Goal: Task Accomplishment & Management: Manage account settings

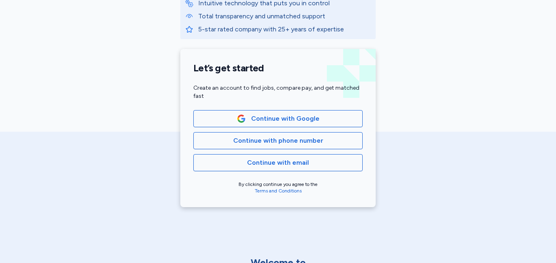
scroll to position [150, 0]
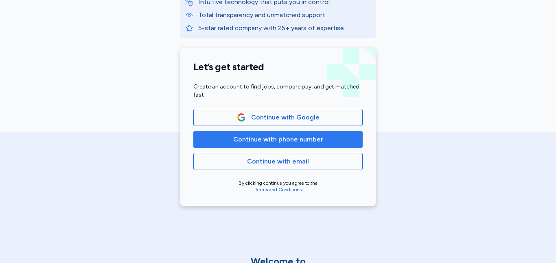
click at [343, 139] on span "Continue with phone number" at bounding box center [278, 139] width 156 height 10
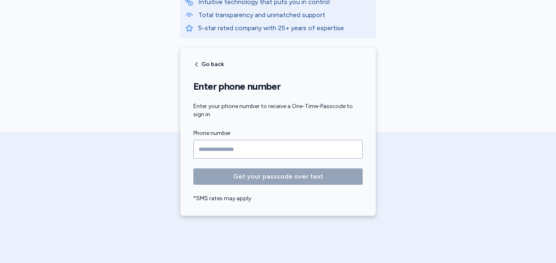
click at [325, 147] on input "Phone number" at bounding box center [277, 149] width 169 height 19
click at [200, 150] on input "Phone number" at bounding box center [277, 149] width 169 height 19
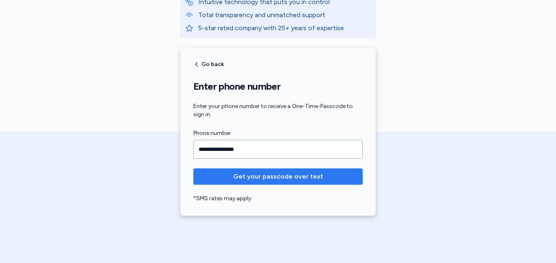
type input "**********"
click at [229, 171] on button "Get your passcode over text" at bounding box center [277, 176] width 169 height 16
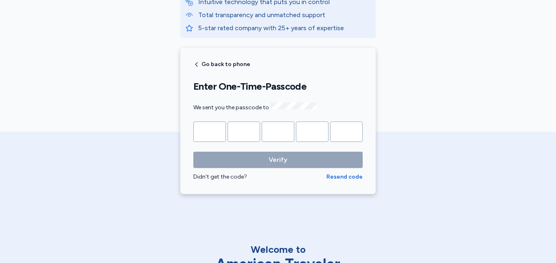
click at [209, 131] on input "Please enter OTP character 1" at bounding box center [209, 131] width 33 height 20
type input "*"
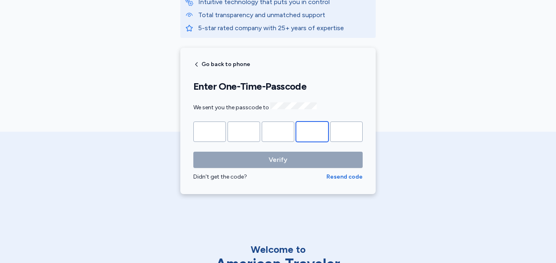
type input "*"
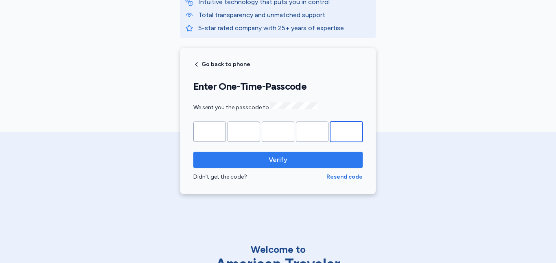
type input "*"
click at [246, 156] on span "Verify" at bounding box center [278, 160] width 156 height 10
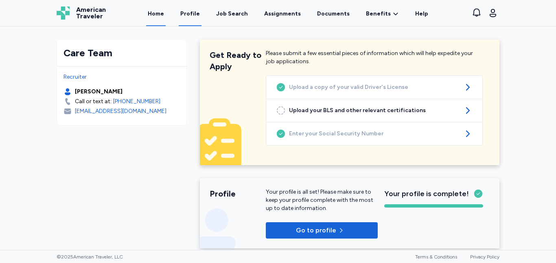
click at [196, 13] on link "Profile" at bounding box center [190, 13] width 23 height 25
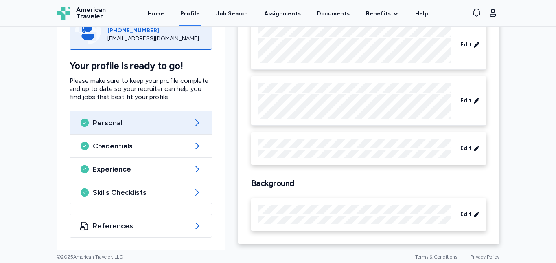
scroll to position [92, 0]
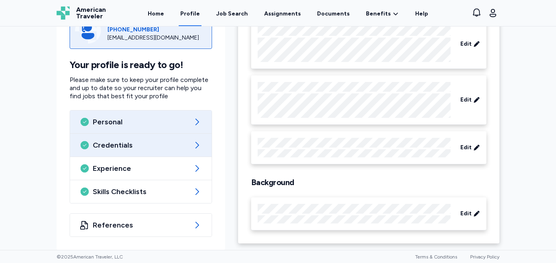
click at [194, 143] on icon at bounding box center [197, 145] width 10 height 10
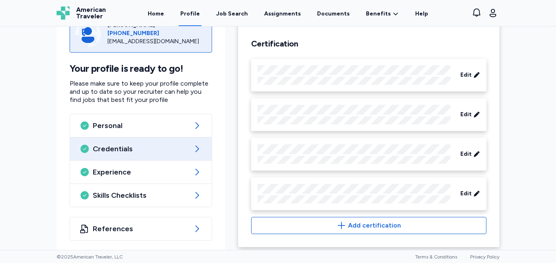
scroll to position [400, 0]
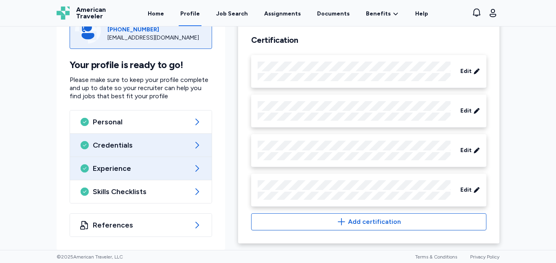
click at [196, 165] on icon at bounding box center [197, 168] width 10 height 10
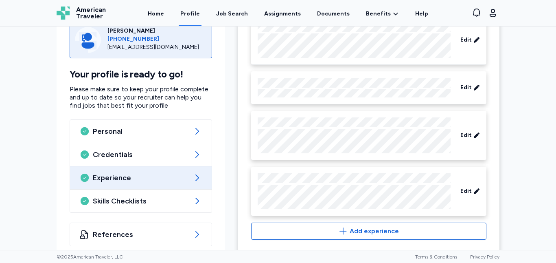
scroll to position [308, 0]
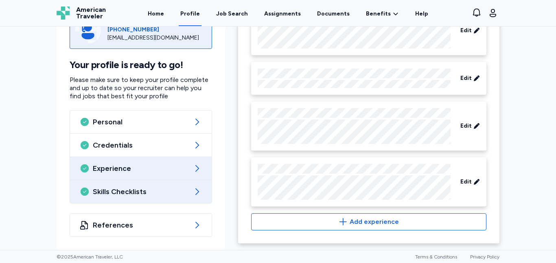
click at [196, 189] on icon at bounding box center [198, 191] width 4 height 7
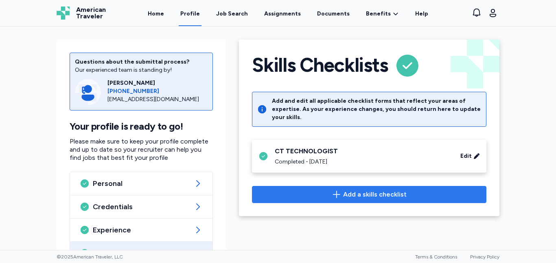
click at [343, 189] on span "Add a skills checklist" at bounding box center [375, 194] width 64 height 10
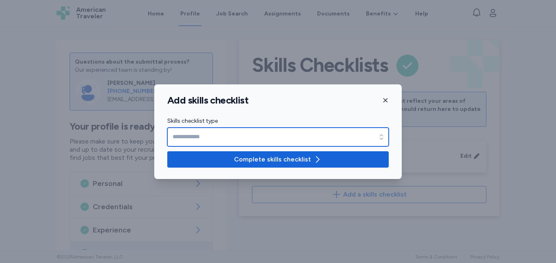
click at [322, 138] on input "Skills checklist type" at bounding box center [278, 137] width 222 height 19
type input "**********"
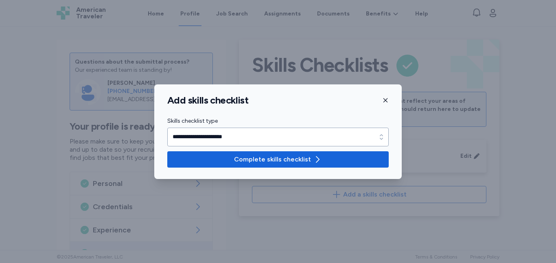
click at [320, 159] on icon "button" at bounding box center [318, 159] width 10 height 10
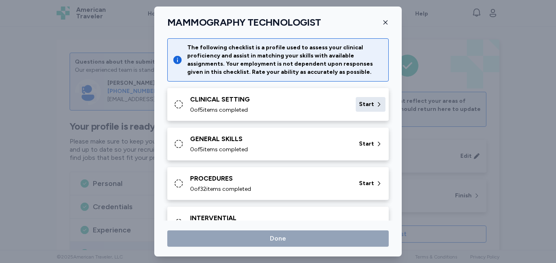
click at [365, 103] on span "Start" at bounding box center [366, 104] width 15 height 8
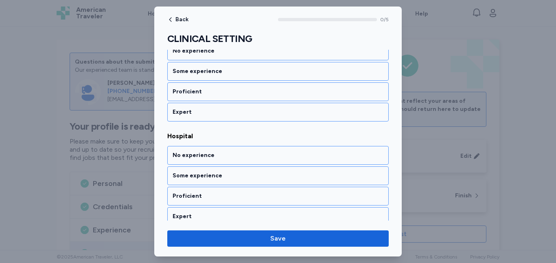
scroll to position [149, 0]
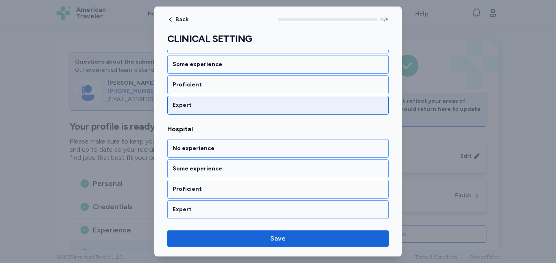
click at [350, 107] on div "Expert" at bounding box center [278, 105] width 211 height 8
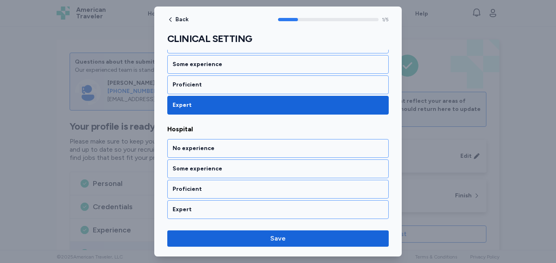
scroll to position [186, 0]
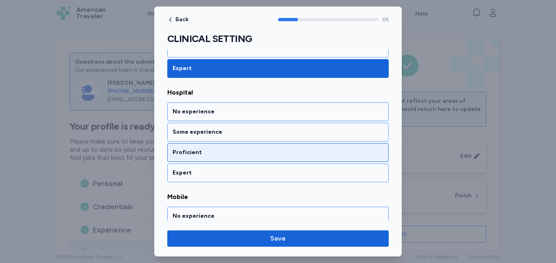
click at [333, 153] on div "Proficient" at bounding box center [278, 152] width 211 height 8
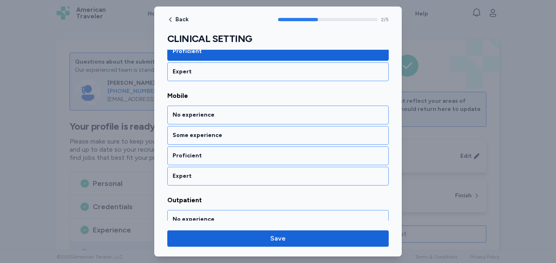
scroll to position [290, 0]
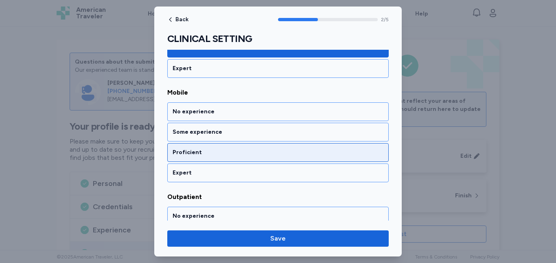
click at [333, 156] on div "Proficient" at bounding box center [278, 152] width 211 height 8
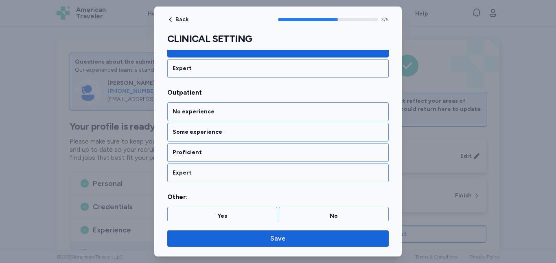
click at [333, 156] on div "Proficient" at bounding box center [278, 152] width 211 height 8
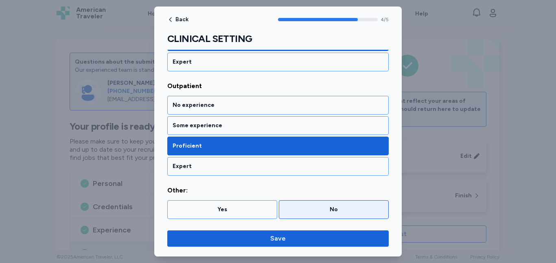
click at [296, 208] on div "No" at bounding box center [333, 209] width 99 height 8
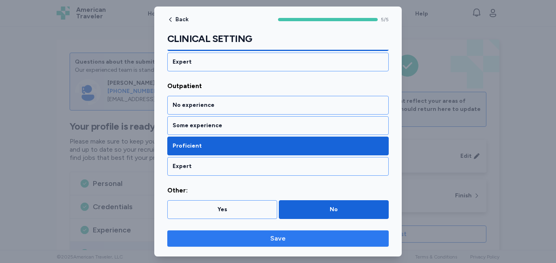
click at [303, 237] on span "Save" at bounding box center [278, 238] width 209 height 10
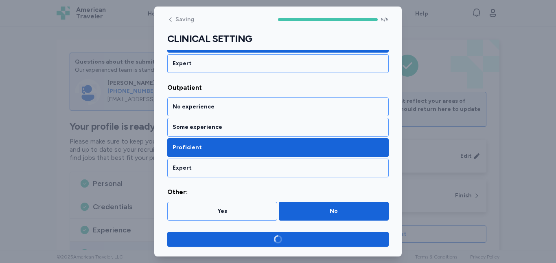
scroll to position [400, 0]
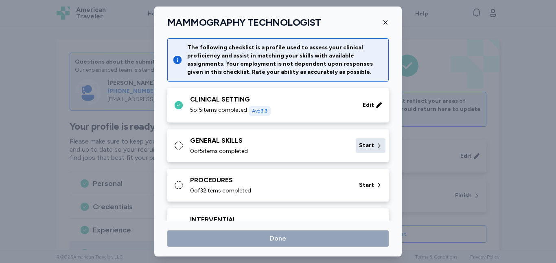
click at [364, 144] on span "Start" at bounding box center [366, 145] width 15 height 8
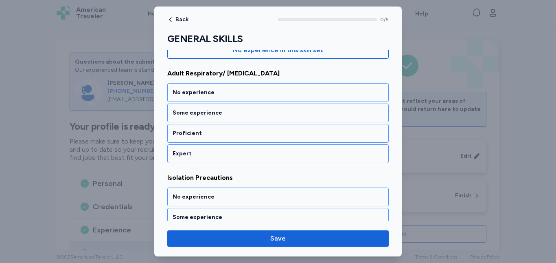
scroll to position [109, 0]
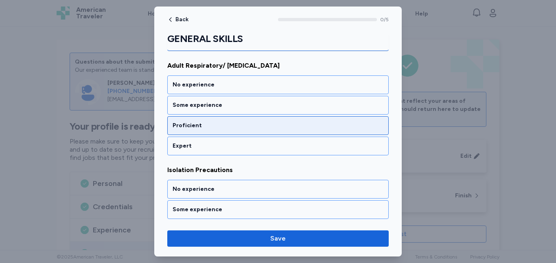
click at [278, 125] on div "Proficient" at bounding box center [278, 125] width 211 height 8
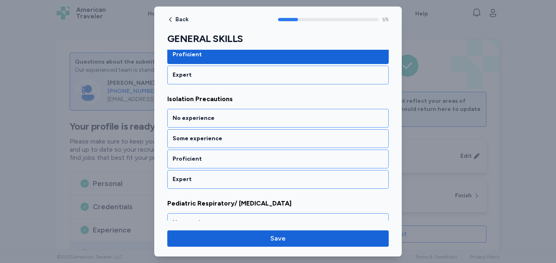
scroll to position [186, 0]
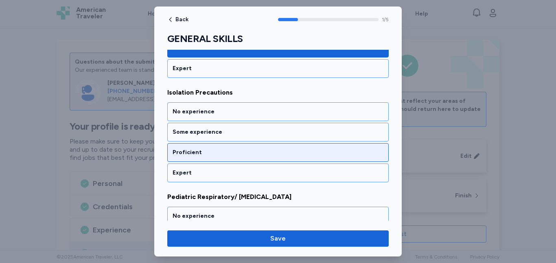
click at [286, 150] on div "Proficient" at bounding box center [278, 152] width 211 height 8
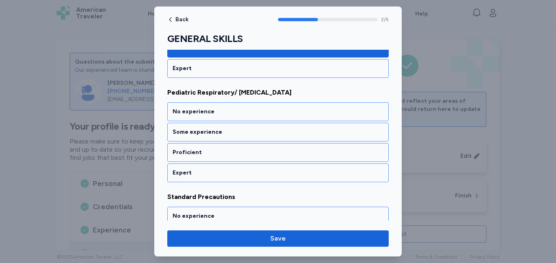
click at [286, 150] on div "Proficient" at bounding box center [278, 152] width 211 height 8
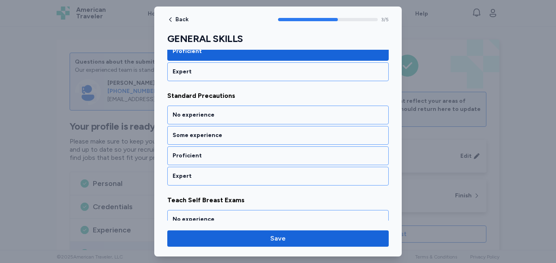
scroll to position [395, 0]
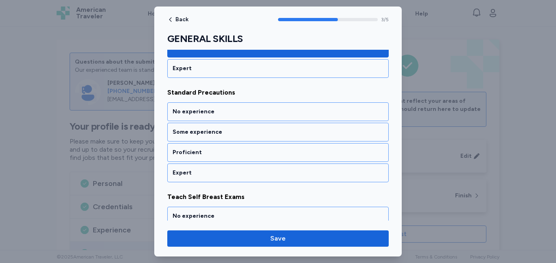
click at [286, 150] on div "Proficient" at bounding box center [278, 152] width 211 height 8
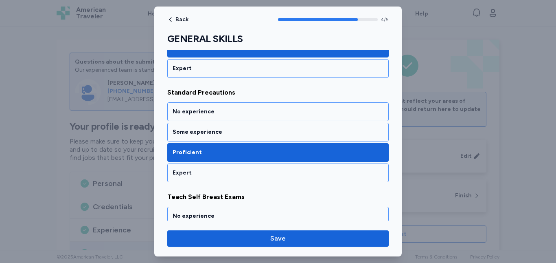
scroll to position [462, 0]
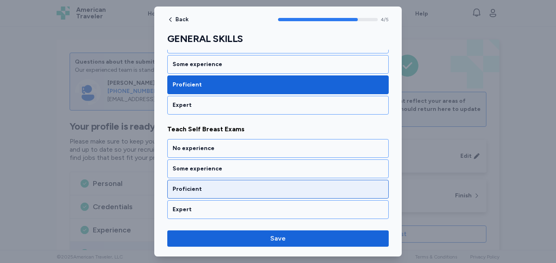
click at [297, 187] on div "Proficient" at bounding box center [278, 189] width 211 height 8
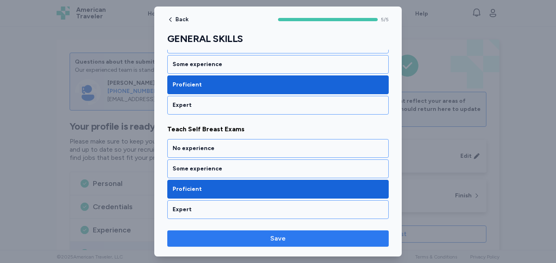
click at [298, 236] on span "Save" at bounding box center [278, 238] width 209 height 10
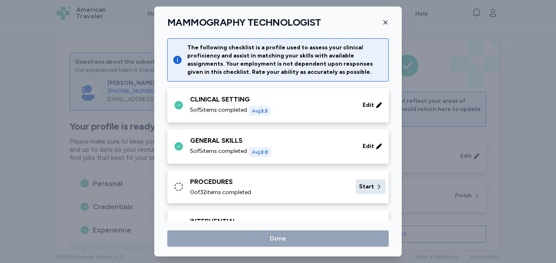
click at [367, 185] on span "Start" at bounding box center [366, 186] width 15 height 8
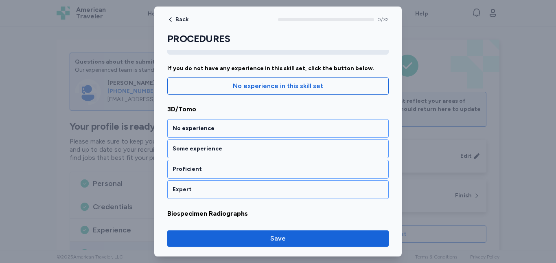
scroll to position [81, 0]
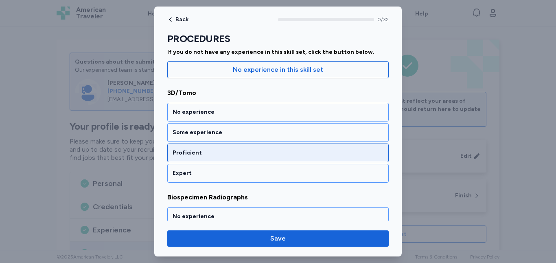
click at [336, 148] on div "Proficient" at bounding box center [278, 152] width 222 height 19
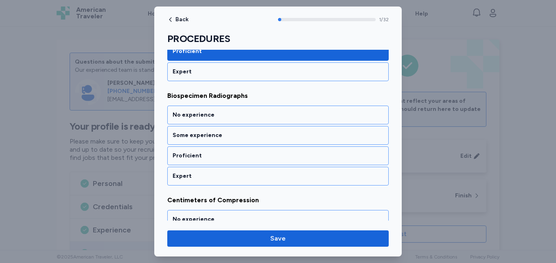
scroll to position [186, 0]
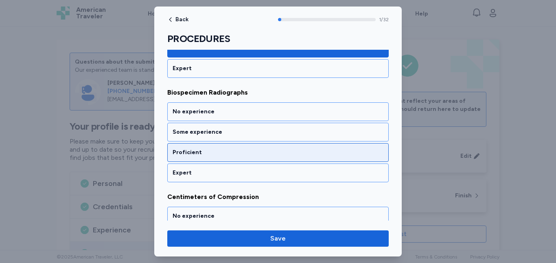
click at [336, 151] on div "Proficient" at bounding box center [278, 152] width 211 height 8
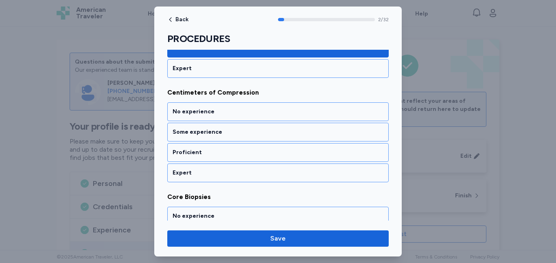
click at [336, 151] on div "Proficient" at bounding box center [278, 152] width 211 height 8
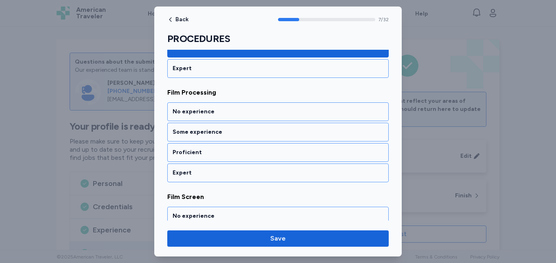
click at [336, 151] on div "Proficient" at bounding box center [278, 152] width 211 height 8
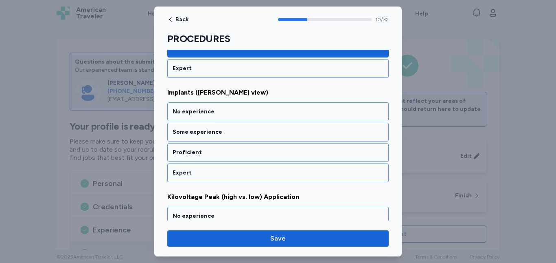
click at [336, 151] on div "Proficient" at bounding box center [278, 152] width 211 height 8
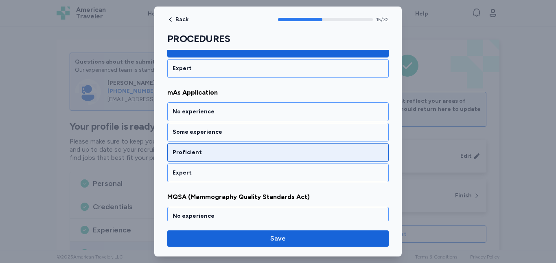
click at [336, 152] on div "Proficient" at bounding box center [278, 152] width 211 height 8
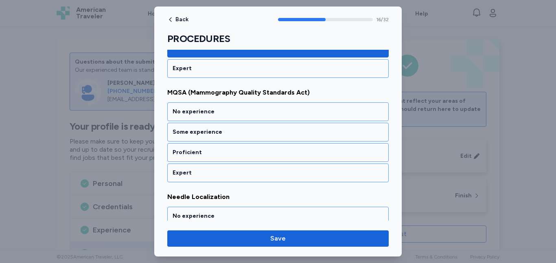
click at [336, 152] on div "Proficient" at bounding box center [278, 152] width 211 height 8
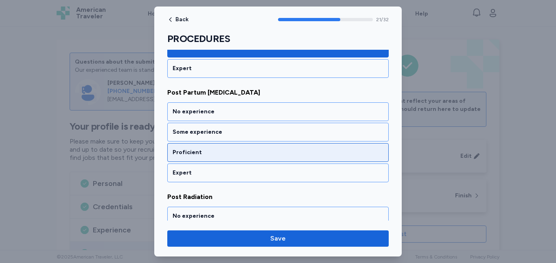
click at [335, 152] on div "Proficient" at bounding box center [278, 152] width 211 height 8
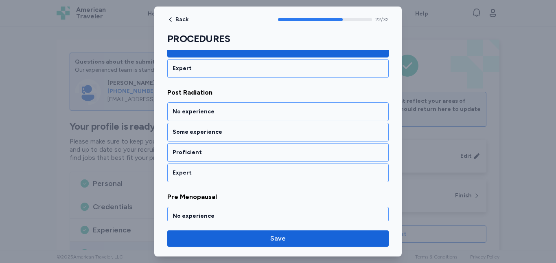
click at [335, 152] on div "Proficient" at bounding box center [278, 152] width 211 height 8
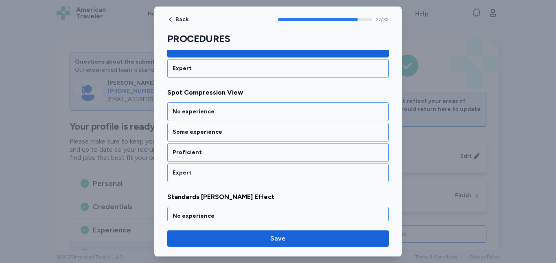
click at [335, 152] on div "Proficient" at bounding box center [278, 152] width 211 height 8
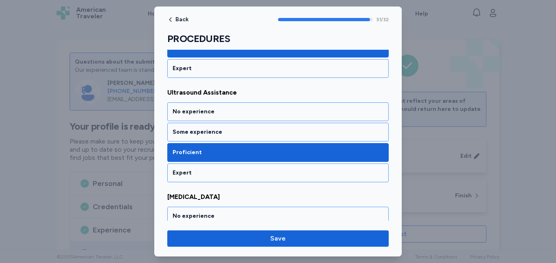
scroll to position [3278, 0]
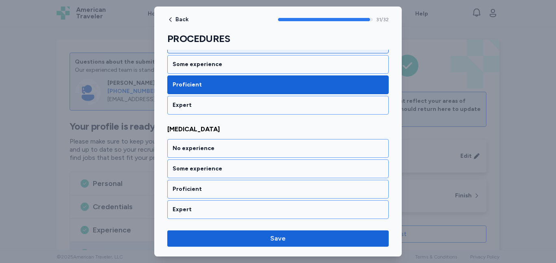
click at [297, 52] on div "No experience" at bounding box center [278, 44] width 222 height 19
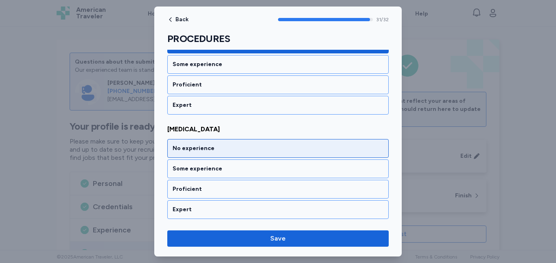
click at [316, 149] on div "No experience" at bounding box center [278, 148] width 211 height 8
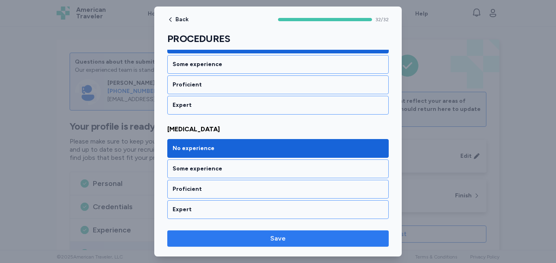
click at [312, 236] on span "Save" at bounding box center [278, 238] width 209 height 10
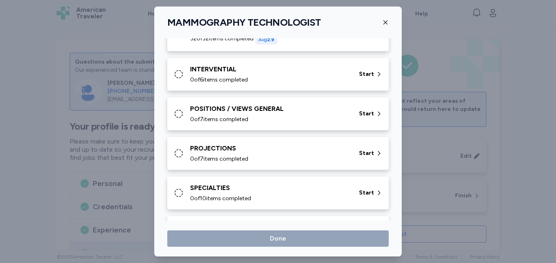
scroll to position [160, 0]
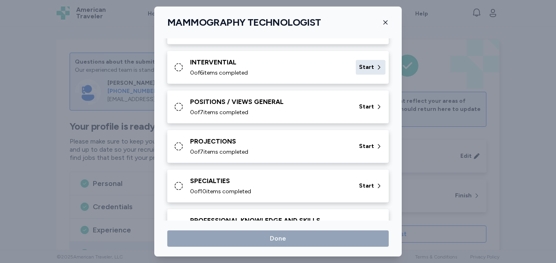
click at [369, 66] on div "Start" at bounding box center [371, 67] width 30 height 15
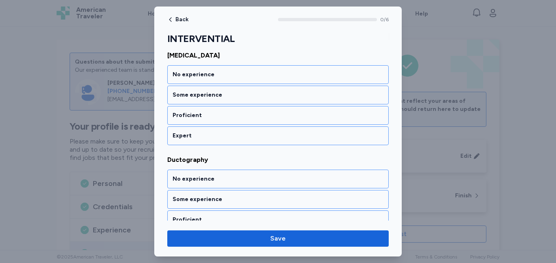
scroll to position [122, 0]
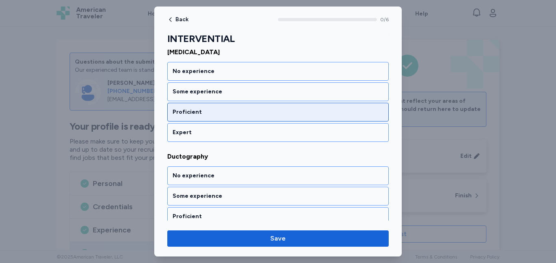
click at [356, 112] on div "Proficient" at bounding box center [278, 112] width 211 height 8
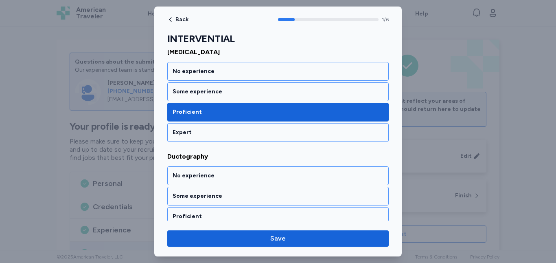
scroll to position [186, 0]
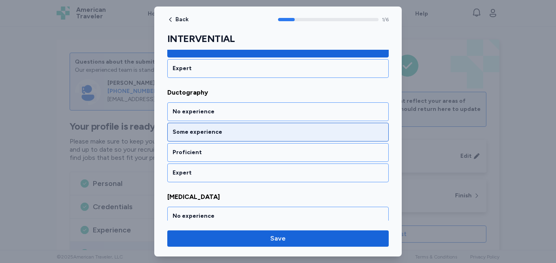
click at [341, 128] on div "Some experience" at bounding box center [278, 132] width 211 height 8
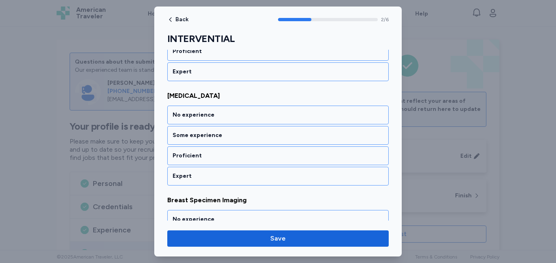
scroll to position [290, 0]
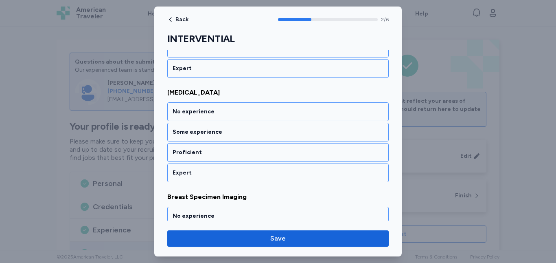
click at [341, 128] on div "Some experience" at bounding box center [278, 132] width 211 height 8
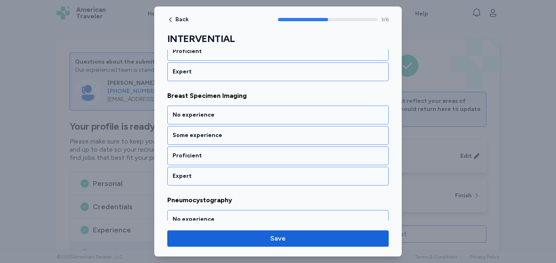
scroll to position [395, 0]
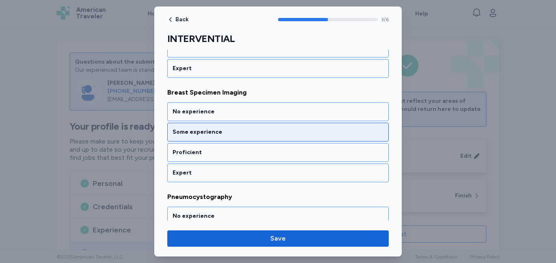
click at [342, 133] on div "Some experience" at bounding box center [278, 132] width 211 height 8
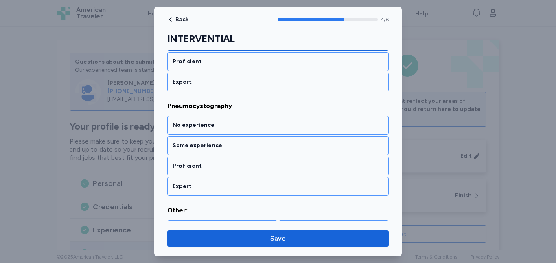
scroll to position [499, 0]
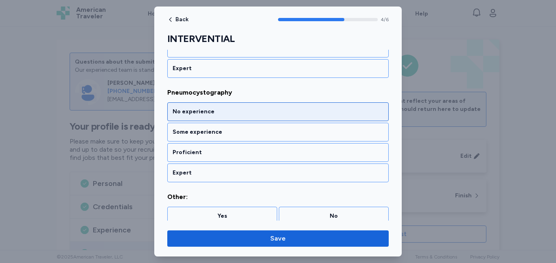
click at [345, 112] on div "No experience" at bounding box center [278, 112] width 211 height 8
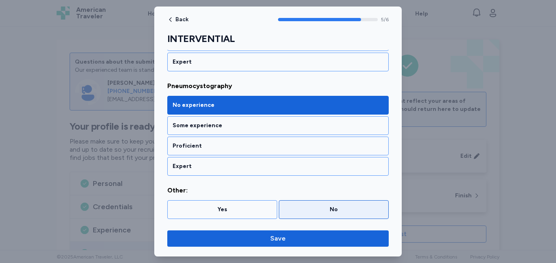
click at [336, 200] on div "No" at bounding box center [334, 209] width 110 height 19
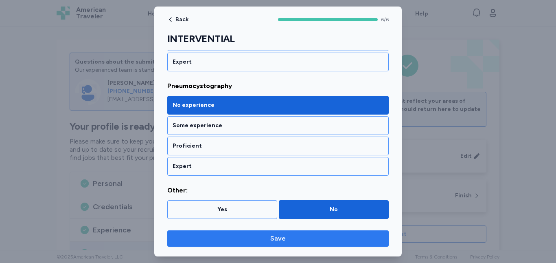
click at [333, 237] on span "Save" at bounding box center [278, 238] width 209 height 10
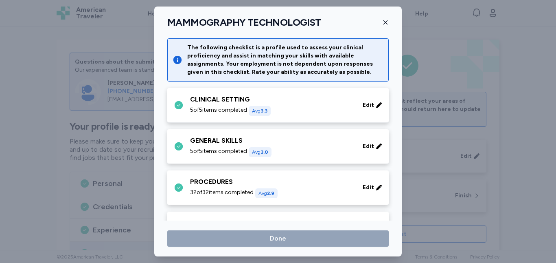
scroll to position [160, 0]
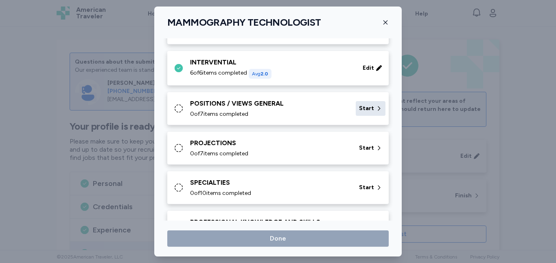
click at [369, 104] on div "Start" at bounding box center [371, 108] width 30 height 15
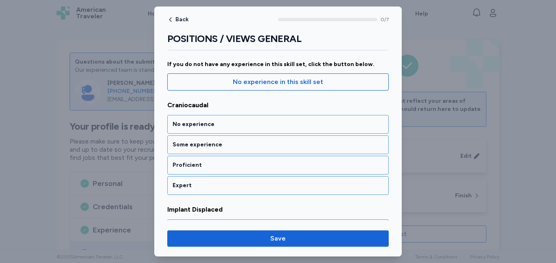
scroll to position [81, 0]
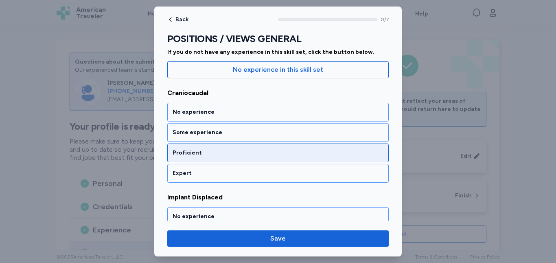
click at [359, 154] on div "Proficient" at bounding box center [278, 153] width 211 height 8
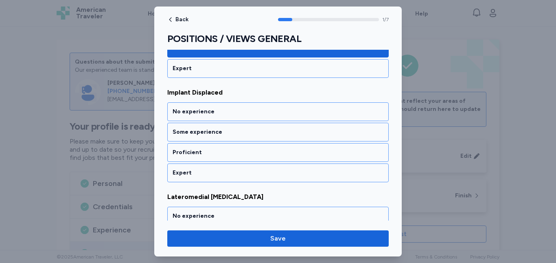
click at [359, 154] on div "Proficient" at bounding box center [278, 152] width 211 height 8
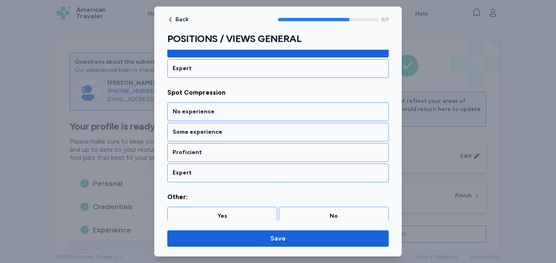
click at [359, 154] on div "Proficient" at bounding box center [278, 152] width 211 height 8
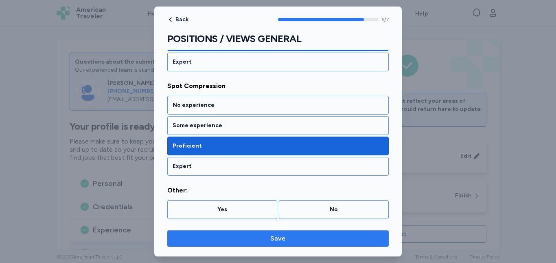
click at [335, 231] on button "Save" at bounding box center [278, 238] width 222 height 16
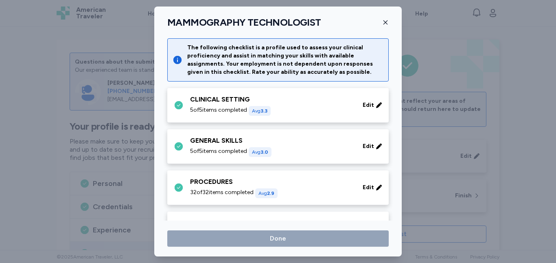
scroll to position [160, 0]
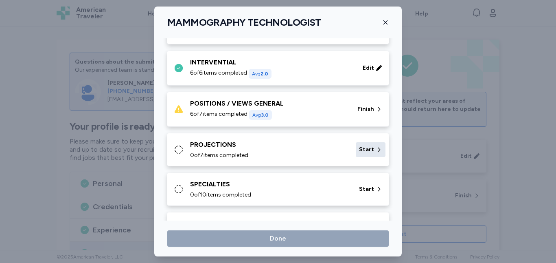
click at [363, 149] on span "Start" at bounding box center [366, 149] width 15 height 8
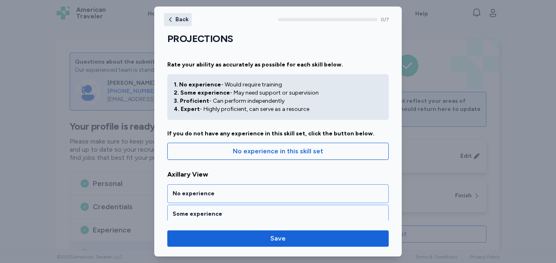
click at [177, 17] on span "Back" at bounding box center [182, 20] width 13 height 6
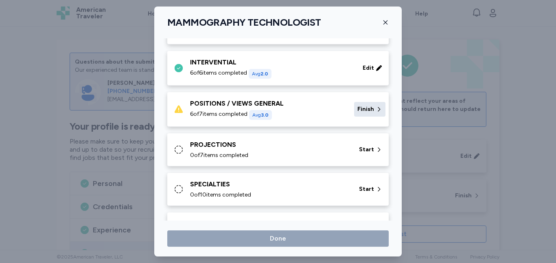
click at [361, 109] on span "Finish" at bounding box center [366, 109] width 17 height 8
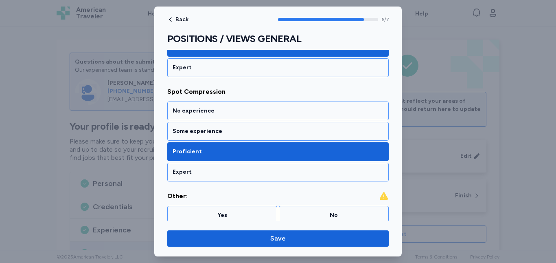
scroll to position [610, 0]
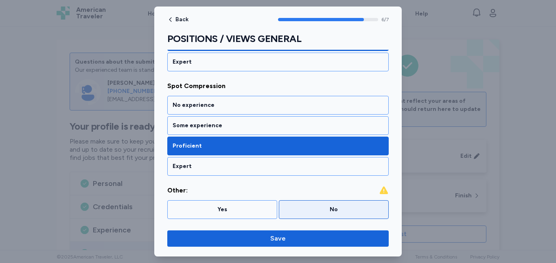
click at [336, 213] on div "No" at bounding box center [333, 209] width 99 height 8
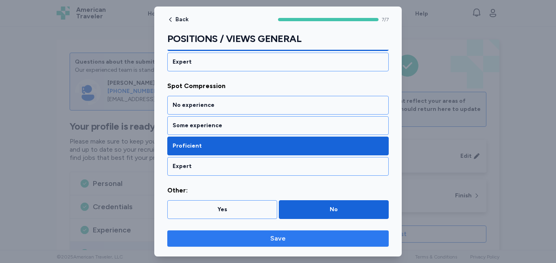
click at [326, 238] on span "Save" at bounding box center [278, 238] width 209 height 10
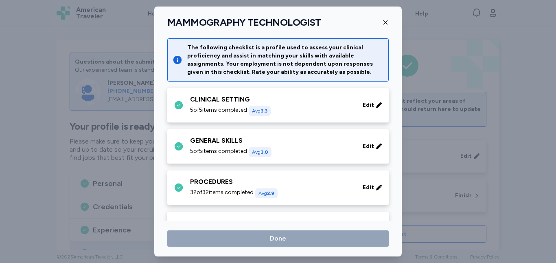
scroll to position [160, 0]
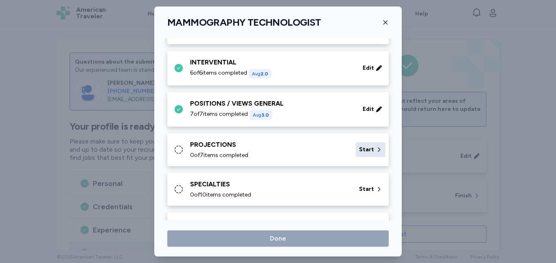
click at [363, 148] on span "Start" at bounding box center [366, 149] width 15 height 8
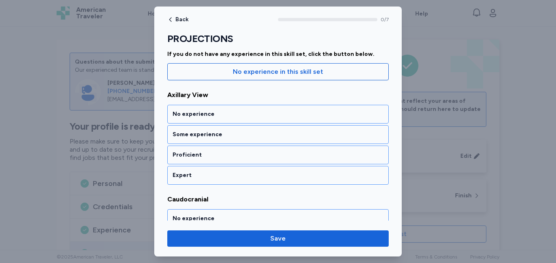
scroll to position [81, 0]
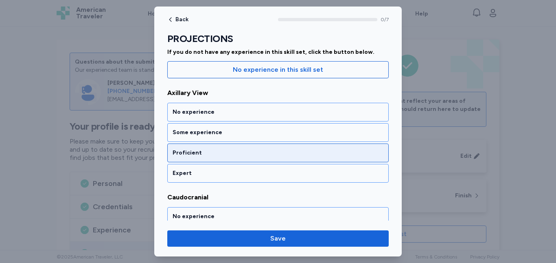
click at [353, 154] on div "Proficient" at bounding box center [278, 153] width 211 height 8
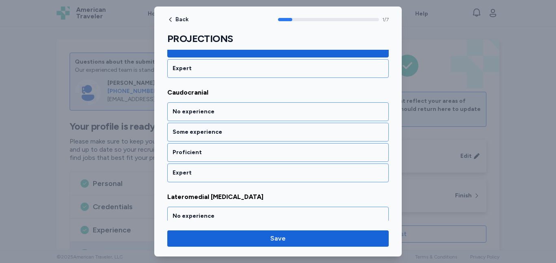
click at [353, 154] on div "Proficient" at bounding box center [278, 152] width 211 height 8
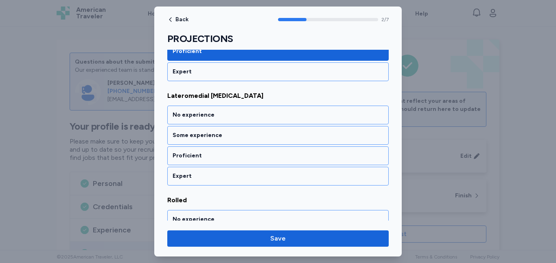
scroll to position [290, 0]
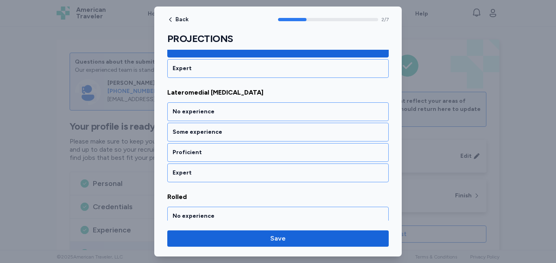
click at [353, 154] on div "Proficient" at bounding box center [278, 152] width 211 height 8
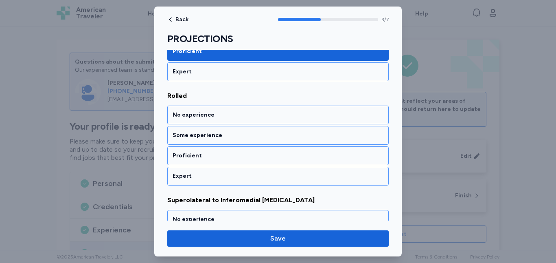
scroll to position [395, 0]
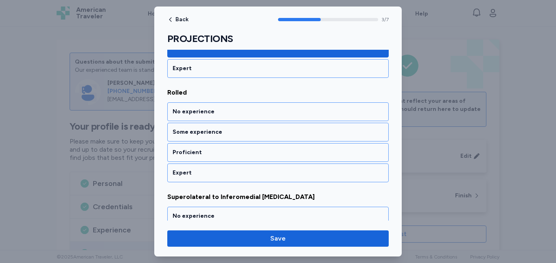
click at [353, 154] on div "Proficient" at bounding box center [278, 152] width 211 height 8
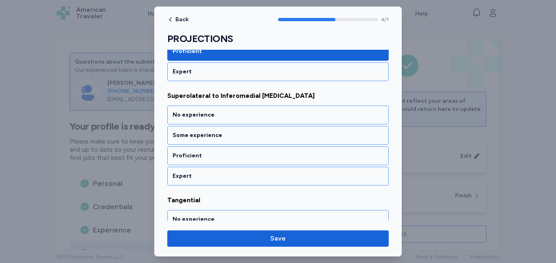
scroll to position [499, 0]
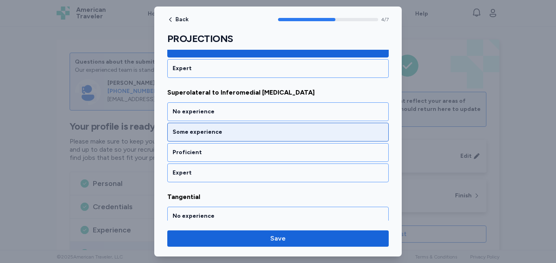
click at [352, 129] on div "Some experience" at bounding box center [278, 132] width 211 height 8
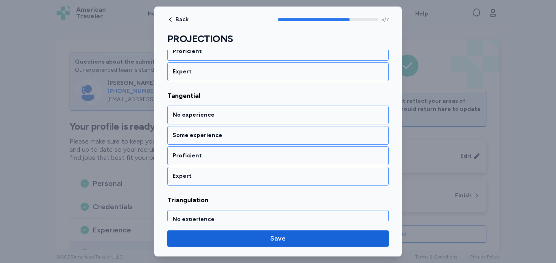
scroll to position [603, 0]
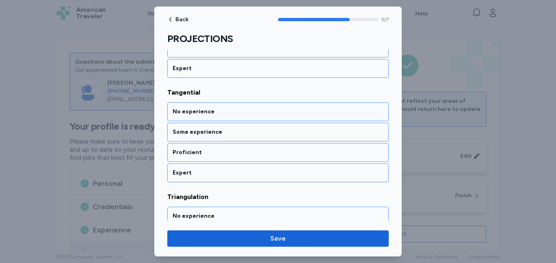
click at [352, 129] on div "Some experience" at bounding box center [278, 132] width 211 height 8
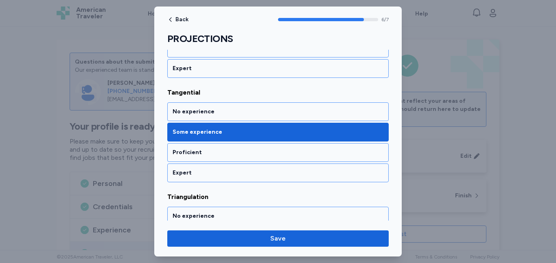
scroll to position [671, 0]
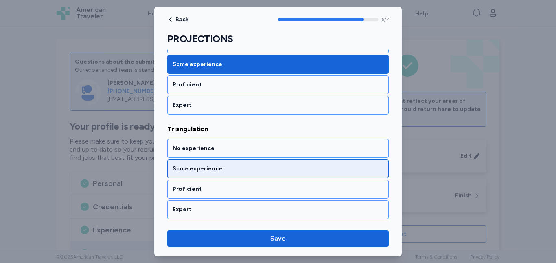
click at [355, 171] on div "Some experience" at bounding box center [278, 169] width 211 height 8
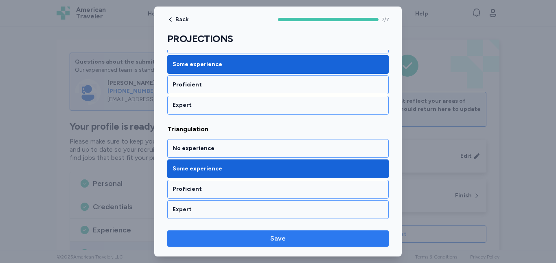
click at [343, 239] on span "Save" at bounding box center [278, 238] width 209 height 10
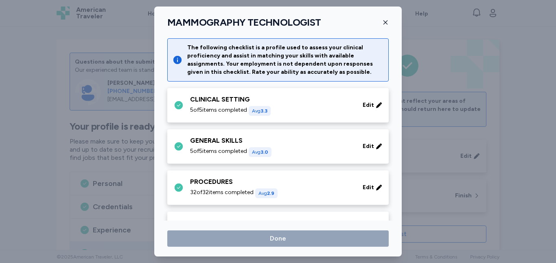
scroll to position [160, 0]
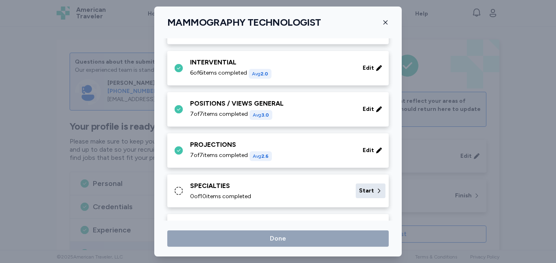
click at [364, 188] on span "Start" at bounding box center [366, 191] width 15 height 8
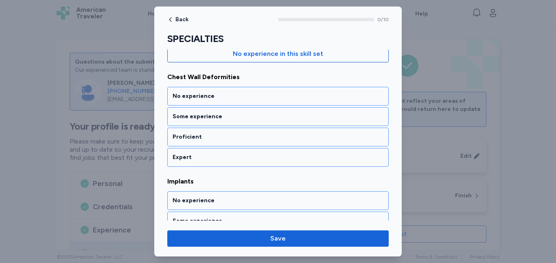
scroll to position [98, 0]
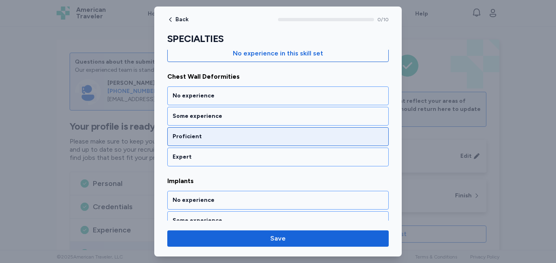
click at [316, 130] on div "Proficient" at bounding box center [278, 136] width 222 height 19
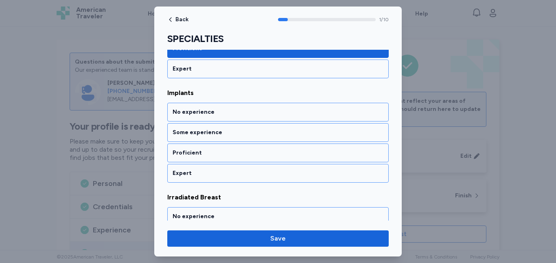
scroll to position [186, 0]
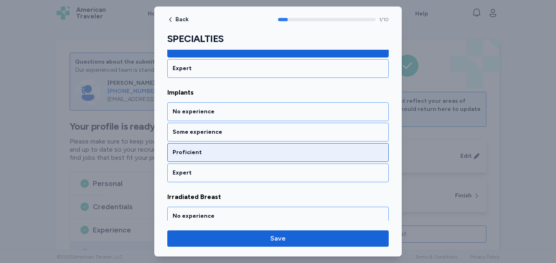
click at [312, 156] on div "Proficient" at bounding box center [278, 152] width 211 height 8
click at [311, 156] on div "Proficient" at bounding box center [278, 152] width 211 height 8
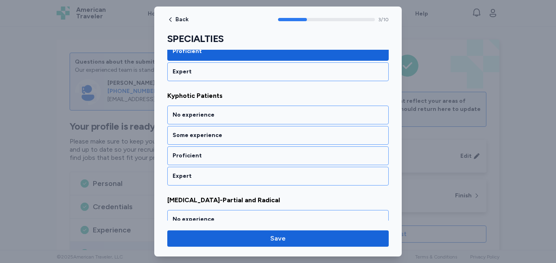
scroll to position [395, 0]
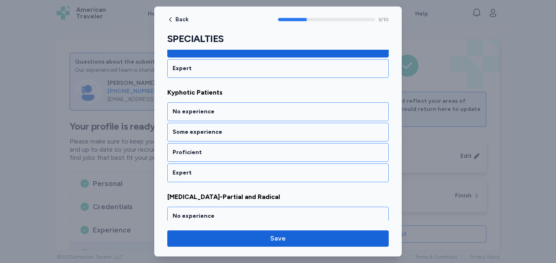
click at [311, 156] on div "Proficient" at bounding box center [278, 152] width 211 height 8
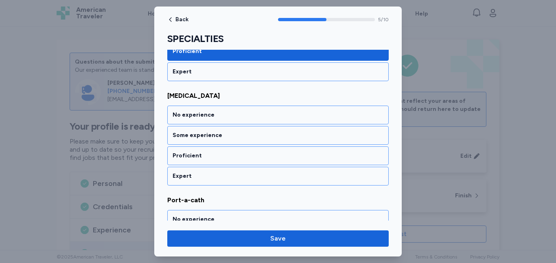
scroll to position [603, 0]
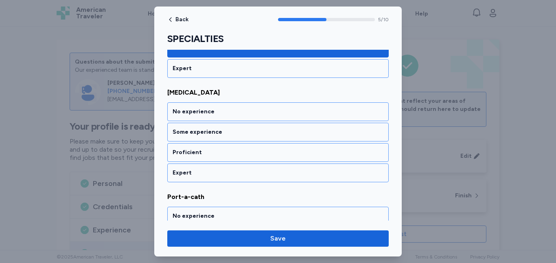
click at [311, 156] on div "Proficient" at bounding box center [278, 152] width 211 height 8
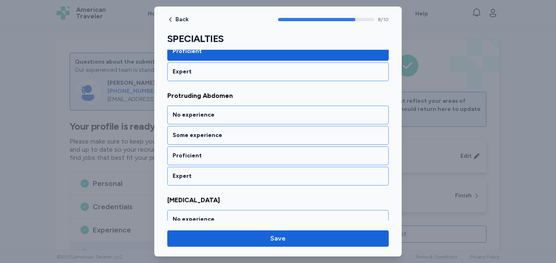
scroll to position [916, 0]
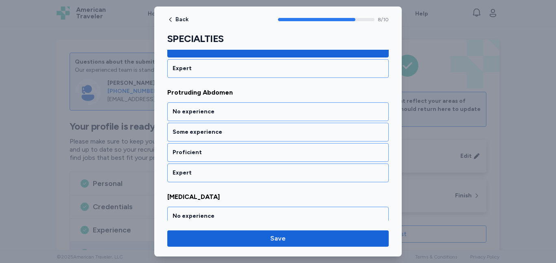
click at [311, 156] on div "Proficient" at bounding box center [278, 152] width 211 height 8
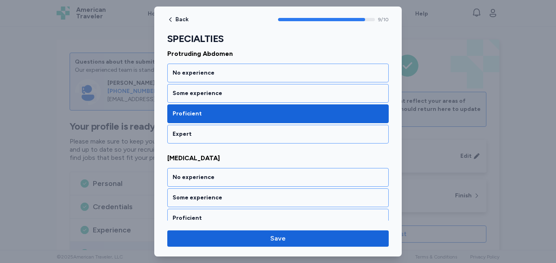
scroll to position [984, 0]
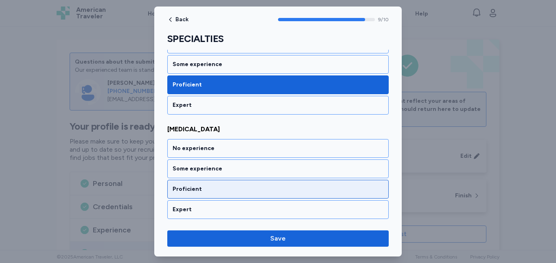
click at [315, 189] on div "Proficient" at bounding box center [278, 189] width 211 height 8
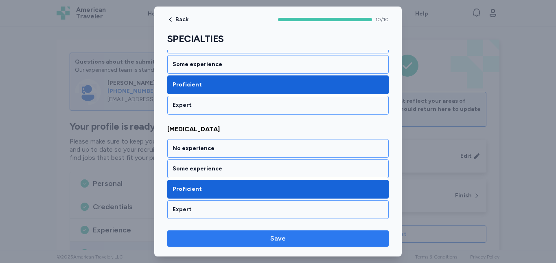
click at [311, 239] on span "Save" at bounding box center [278, 238] width 209 height 10
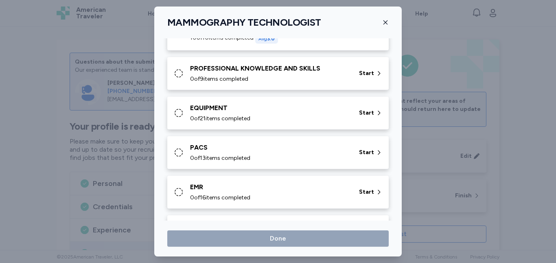
scroll to position [318, 0]
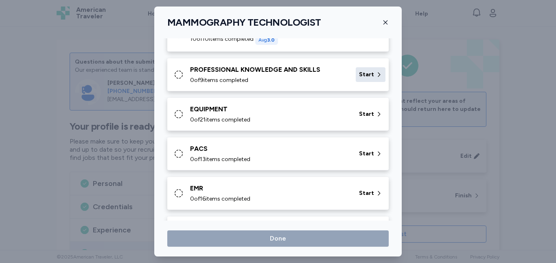
click at [362, 70] on div "Start" at bounding box center [371, 74] width 30 height 15
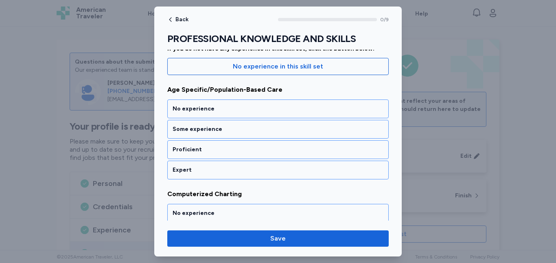
scroll to position [98, 0]
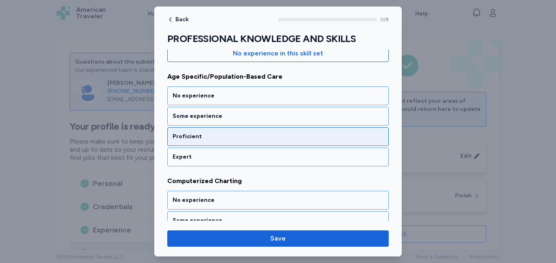
click at [329, 139] on div "Proficient" at bounding box center [278, 136] width 211 height 8
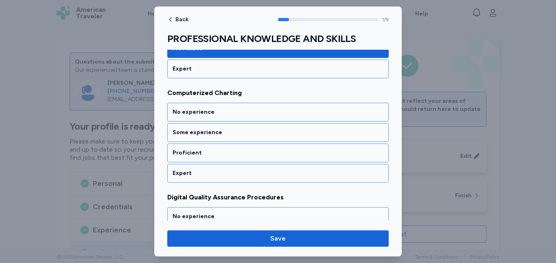
scroll to position [186, 0]
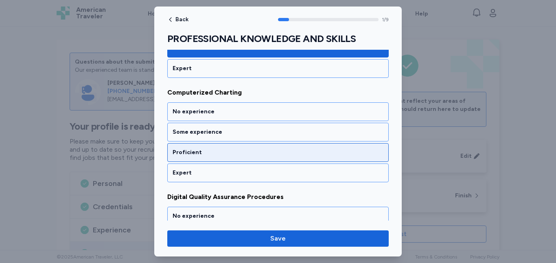
click at [327, 158] on div "Proficient" at bounding box center [278, 152] width 222 height 19
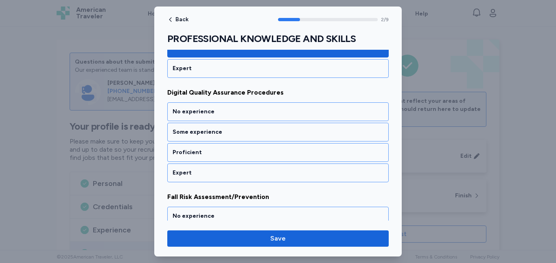
click at [327, 158] on div "Proficient" at bounding box center [278, 152] width 222 height 19
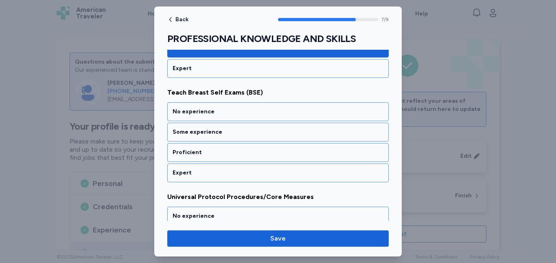
click at [327, 158] on div "Proficient" at bounding box center [278, 152] width 222 height 19
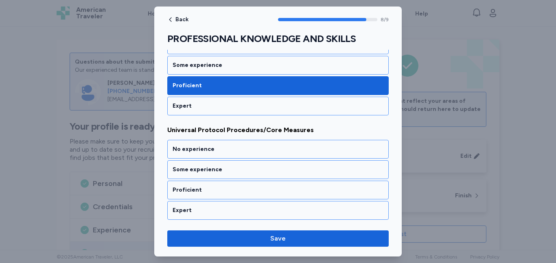
scroll to position [879, 0]
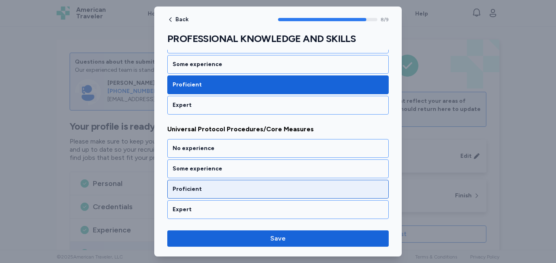
click at [326, 190] on div "Proficient" at bounding box center [278, 189] width 211 height 8
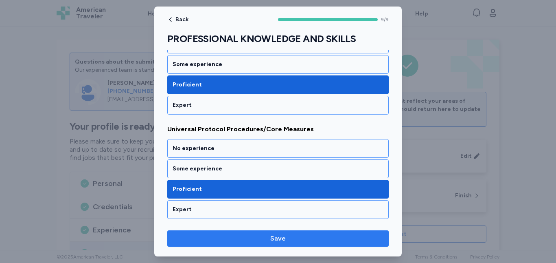
click at [321, 237] on span "Save" at bounding box center [278, 238] width 209 height 10
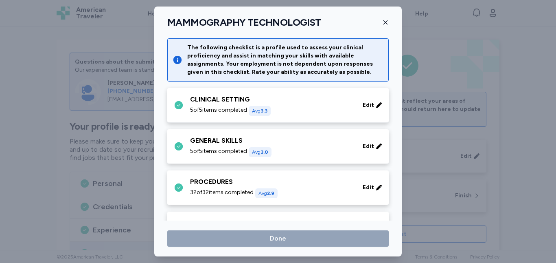
scroll to position [318, 0]
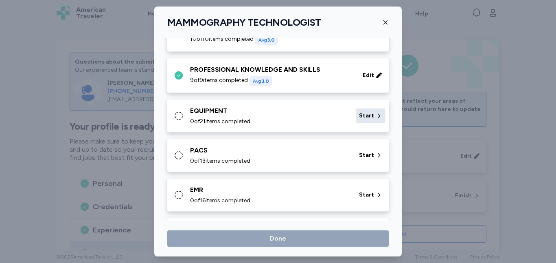
click at [364, 117] on span "Start" at bounding box center [366, 116] width 15 height 8
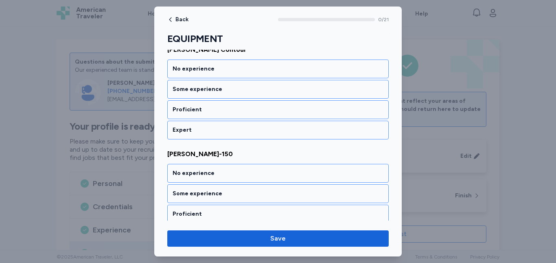
scroll to position [130, 0]
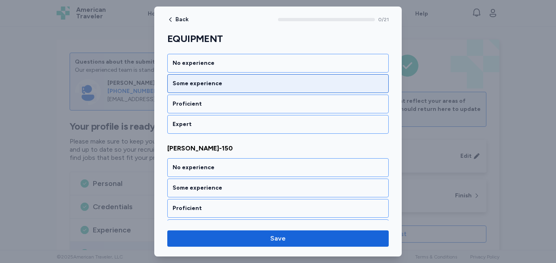
click at [303, 79] on div "Some experience" at bounding box center [278, 83] width 222 height 19
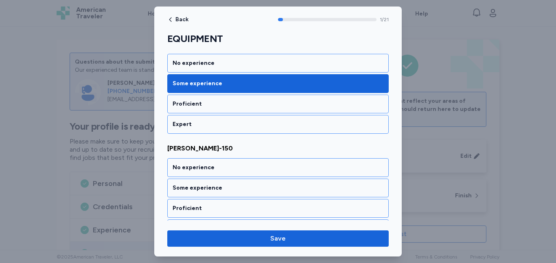
scroll to position [186, 0]
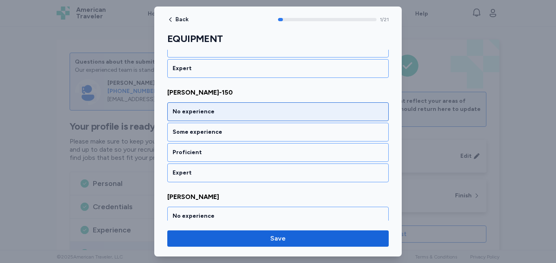
click at [301, 114] on div "No experience" at bounding box center [278, 112] width 211 height 8
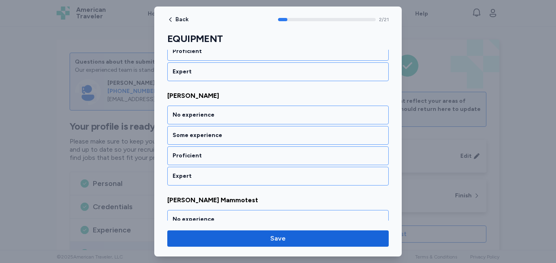
scroll to position [290, 0]
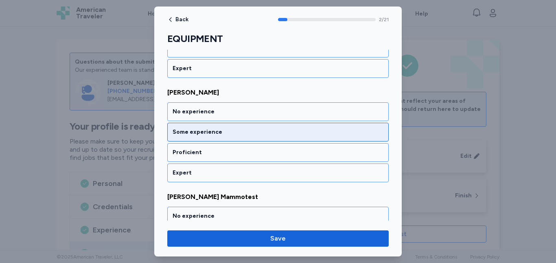
click at [298, 131] on div "Some experience" at bounding box center [278, 132] width 211 height 8
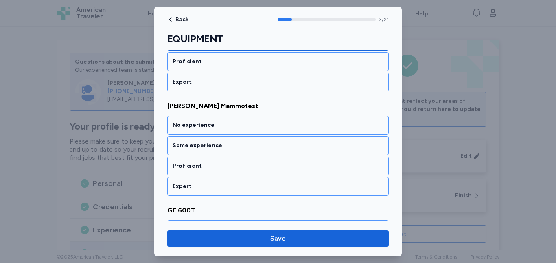
scroll to position [395, 0]
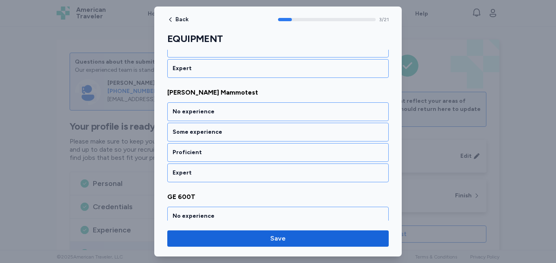
click at [298, 131] on div "Some experience" at bounding box center [278, 132] width 211 height 8
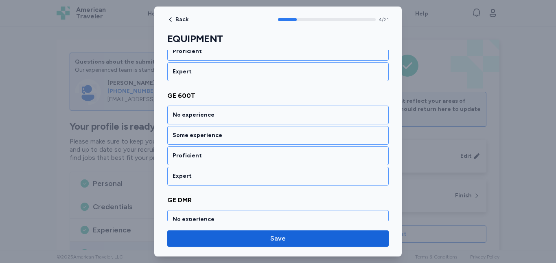
scroll to position [499, 0]
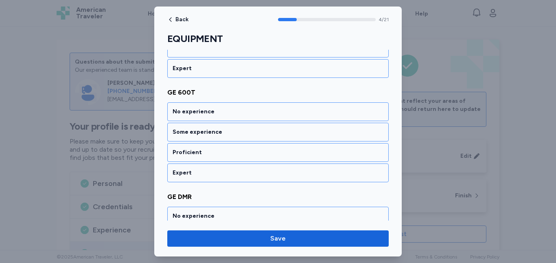
click at [298, 131] on div "Some experience" at bounding box center [278, 132] width 211 height 8
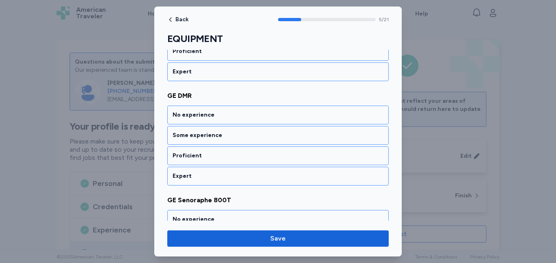
scroll to position [603, 0]
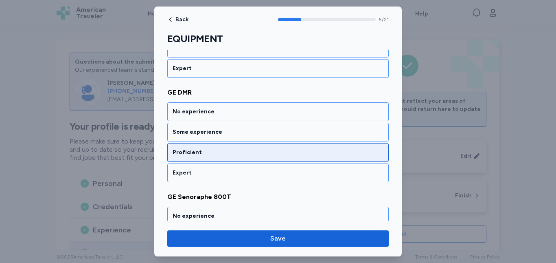
click at [297, 148] on div "Proficient" at bounding box center [278, 152] width 222 height 19
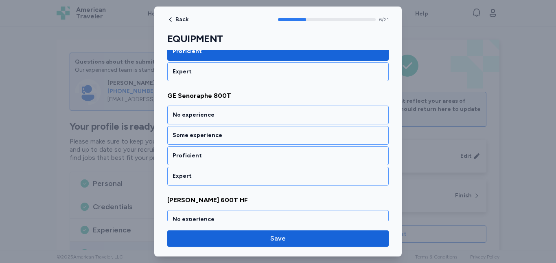
scroll to position [708, 0]
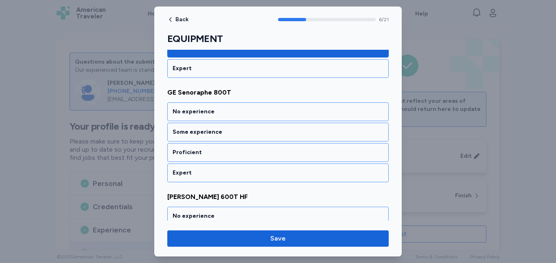
click at [297, 148] on div "Proficient" at bounding box center [278, 152] width 222 height 19
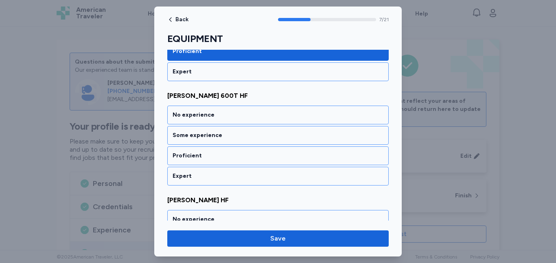
scroll to position [812, 0]
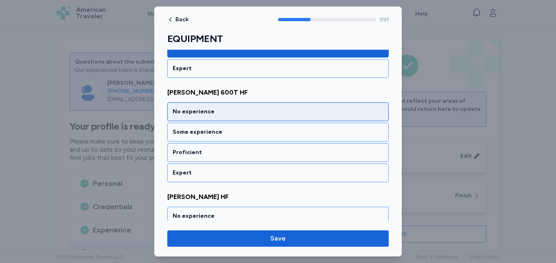
click at [298, 108] on div "No experience" at bounding box center [278, 112] width 211 height 8
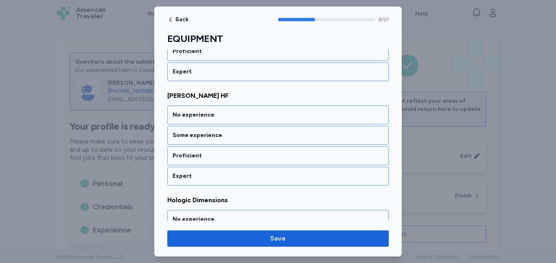
scroll to position [916, 0]
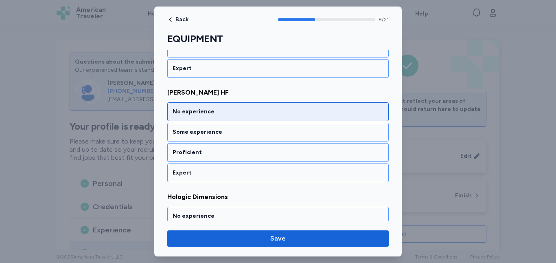
click at [298, 110] on div "No experience" at bounding box center [278, 112] width 211 height 8
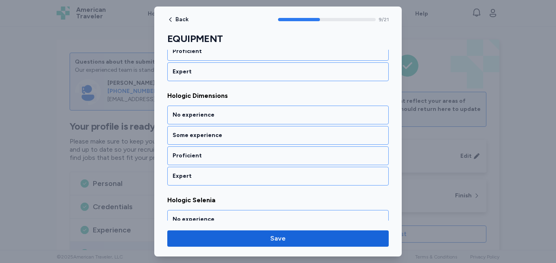
scroll to position [1020, 0]
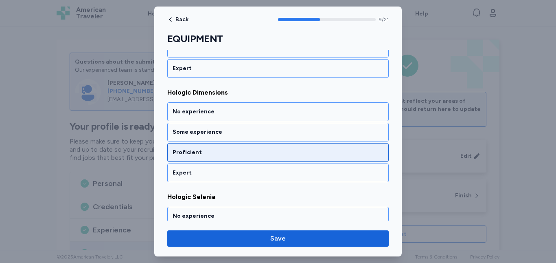
click at [299, 150] on div "Proficient" at bounding box center [278, 152] width 211 height 8
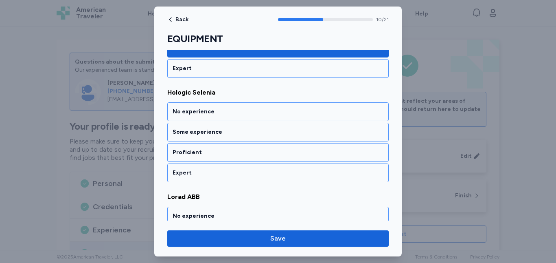
click at [299, 150] on div "Proficient" at bounding box center [278, 152] width 211 height 8
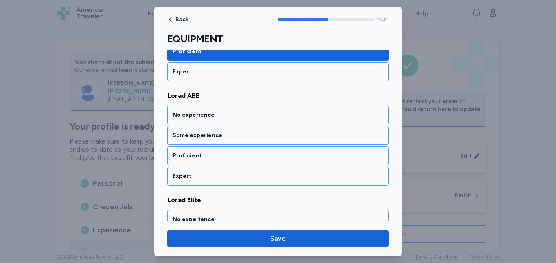
scroll to position [1229, 0]
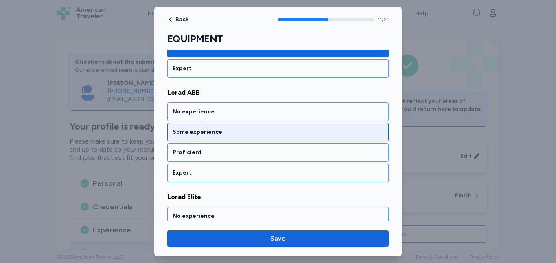
click at [297, 131] on div "Some experience" at bounding box center [278, 132] width 211 height 8
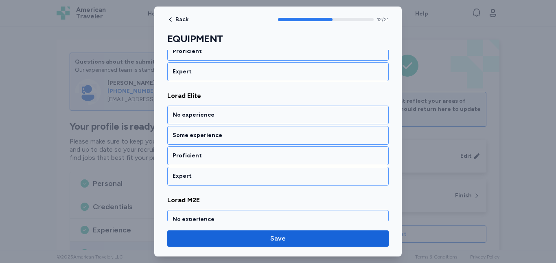
scroll to position [1333, 0]
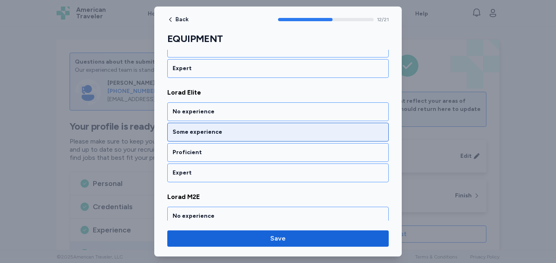
click at [297, 129] on div "Some experience" at bounding box center [278, 132] width 211 height 8
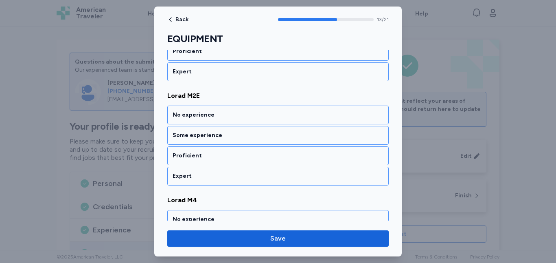
scroll to position [1438, 0]
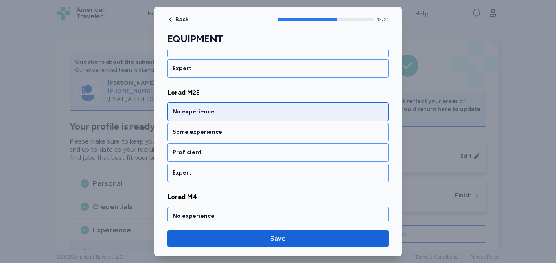
click at [297, 108] on div "No experience" at bounding box center [278, 112] width 211 height 8
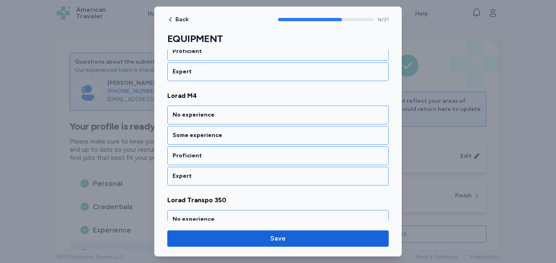
scroll to position [1542, 0]
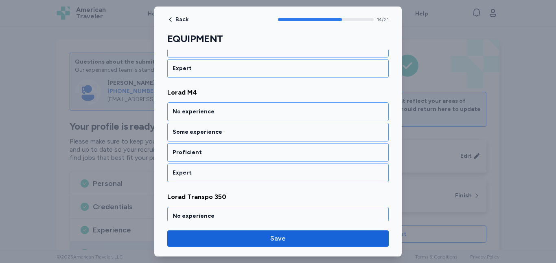
click at [297, 108] on div "No experience" at bounding box center [278, 112] width 211 height 8
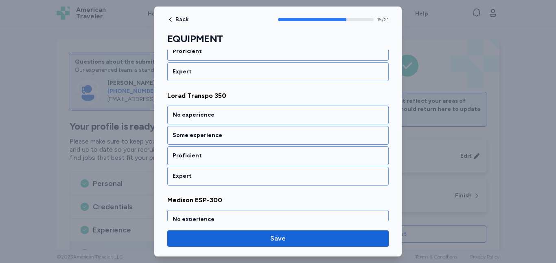
scroll to position [1646, 0]
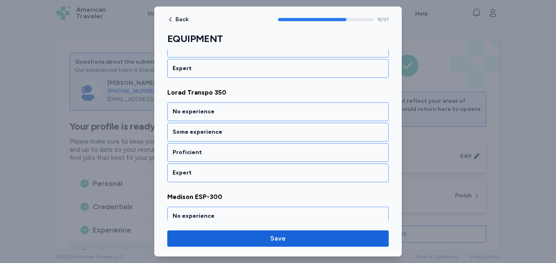
click at [297, 108] on div "No experience" at bounding box center [278, 112] width 211 height 8
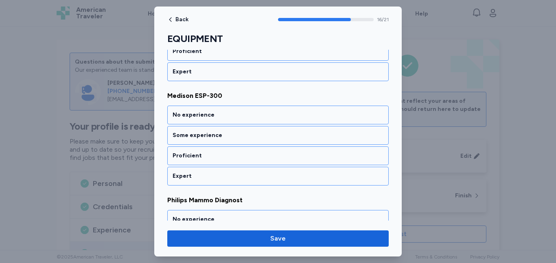
scroll to position [1750, 0]
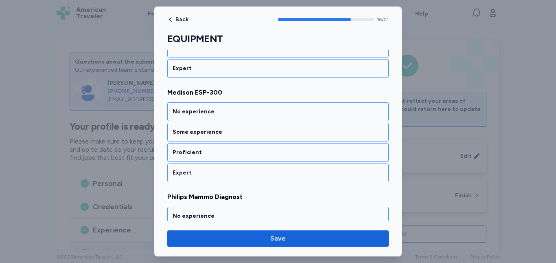
click at [297, 108] on div "No experience" at bounding box center [278, 112] width 211 height 8
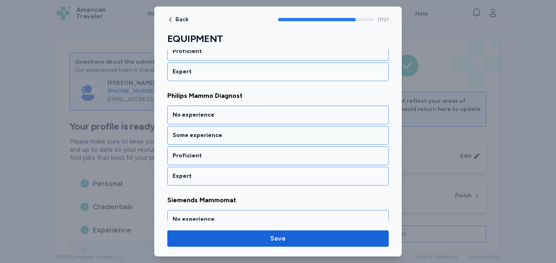
scroll to position [1855, 0]
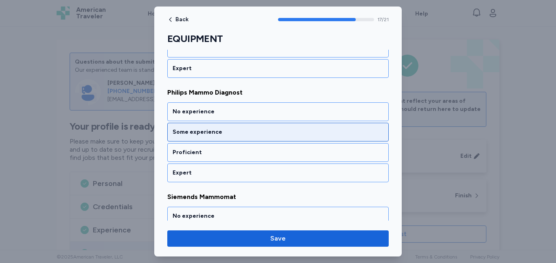
click at [301, 128] on div "Some experience" at bounding box center [278, 132] width 211 height 8
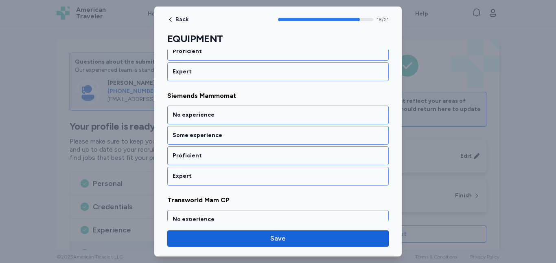
scroll to position [1959, 0]
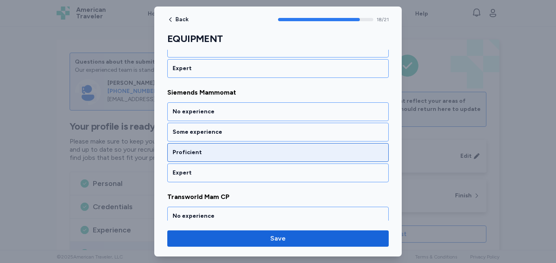
click at [304, 155] on div "Proficient" at bounding box center [278, 152] width 211 height 8
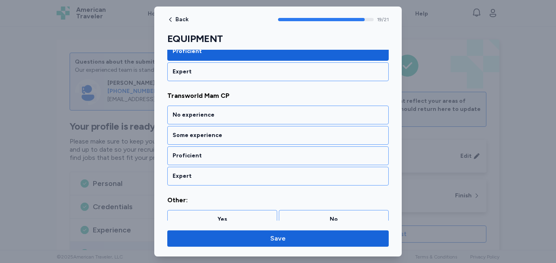
scroll to position [2063, 0]
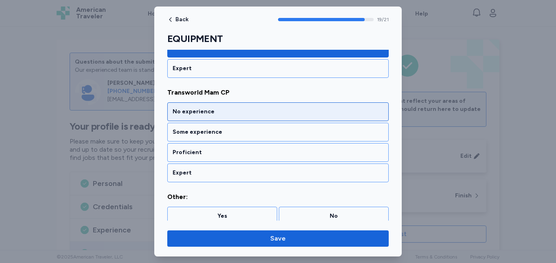
click at [303, 108] on div "No experience" at bounding box center [278, 112] width 211 height 8
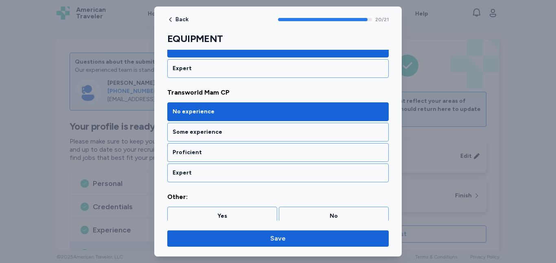
scroll to position [2070, 0]
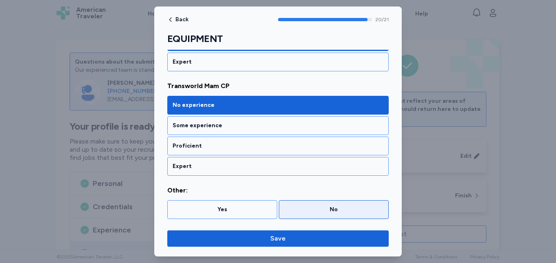
click at [314, 207] on div "No" at bounding box center [333, 209] width 99 height 8
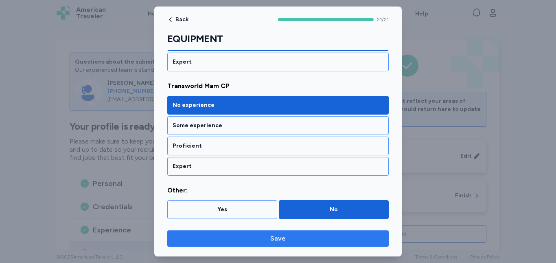
click at [319, 242] on span "Save" at bounding box center [278, 238] width 209 height 10
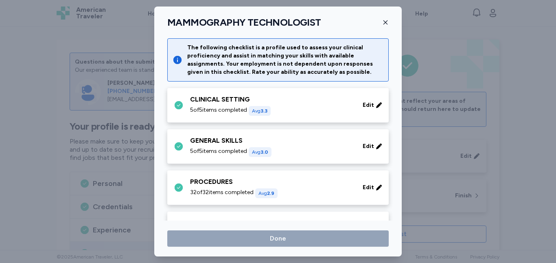
scroll to position [318, 0]
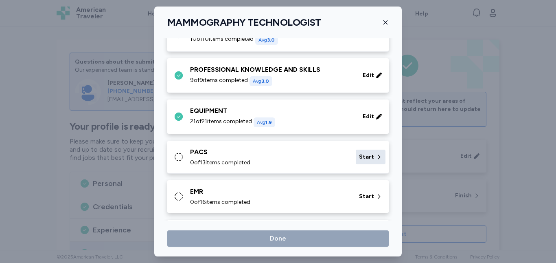
click at [368, 155] on span "Start" at bounding box center [366, 157] width 15 height 8
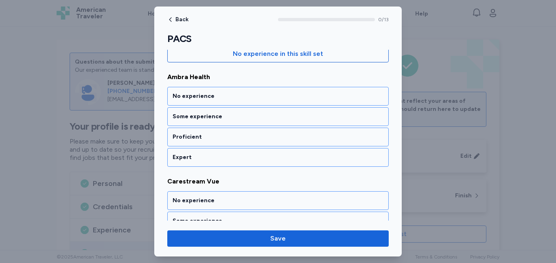
scroll to position [98, 0]
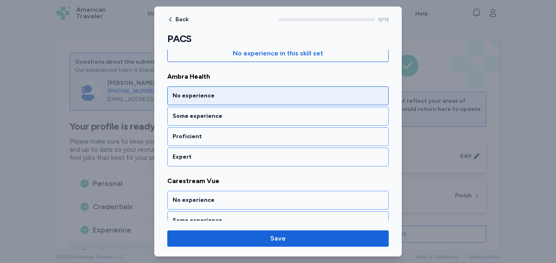
click at [332, 97] on div "No experience" at bounding box center [278, 96] width 211 height 8
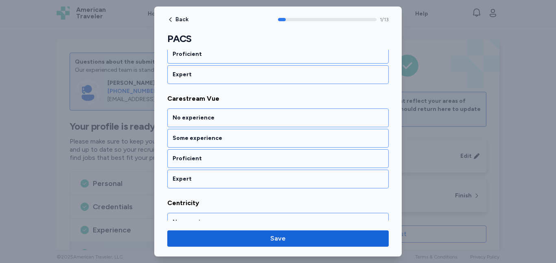
scroll to position [186, 0]
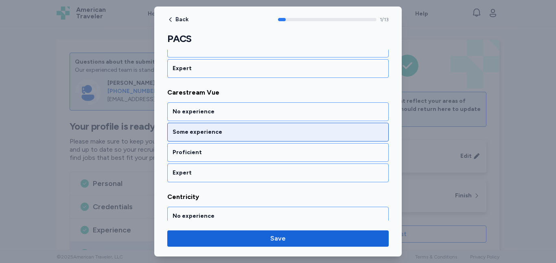
click at [314, 133] on div "Some experience" at bounding box center [278, 132] width 211 height 8
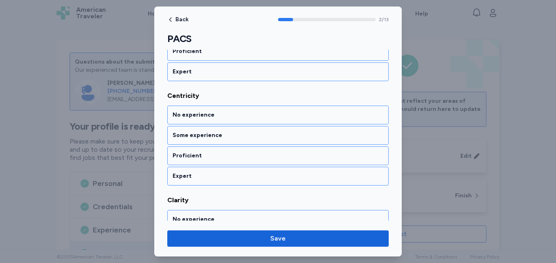
scroll to position [290, 0]
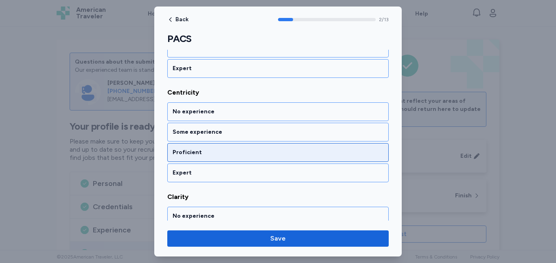
click at [313, 151] on div "Proficient" at bounding box center [278, 152] width 211 height 8
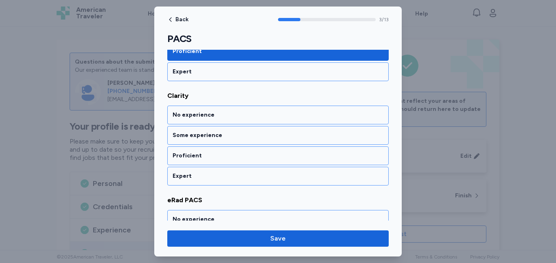
scroll to position [395, 0]
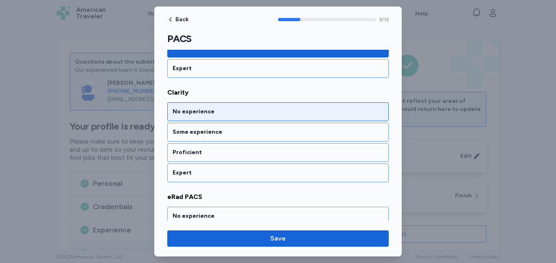
click at [317, 110] on div "No experience" at bounding box center [278, 112] width 211 height 8
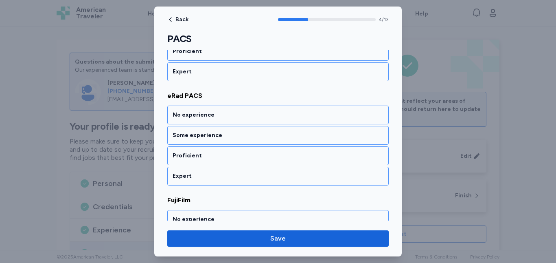
scroll to position [499, 0]
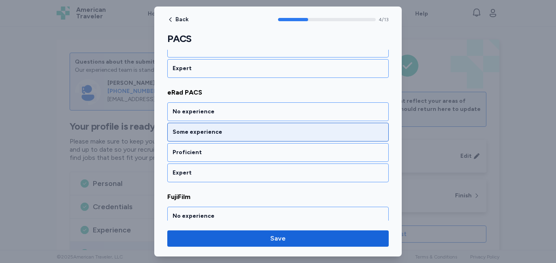
click at [310, 131] on div "Some experience" at bounding box center [278, 132] width 211 height 8
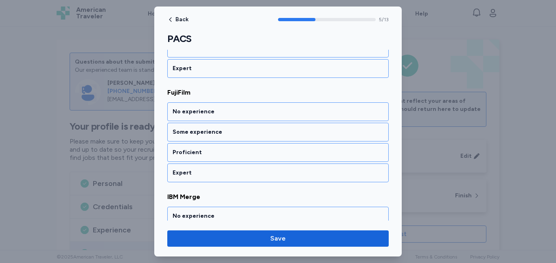
click at [310, 131] on div "Some experience" at bounding box center [278, 132] width 211 height 8
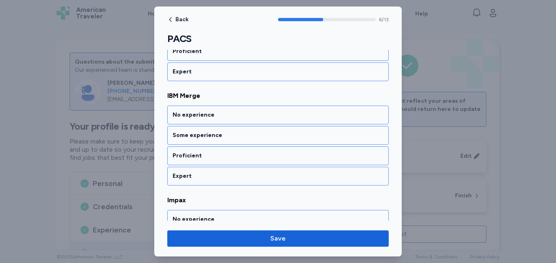
scroll to position [708, 0]
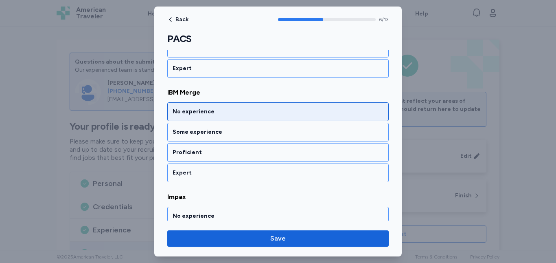
click at [311, 107] on div "No experience" at bounding box center [278, 111] width 222 height 19
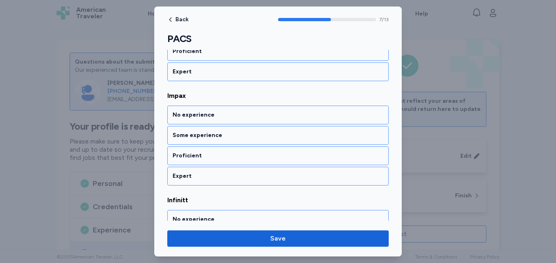
scroll to position [812, 0]
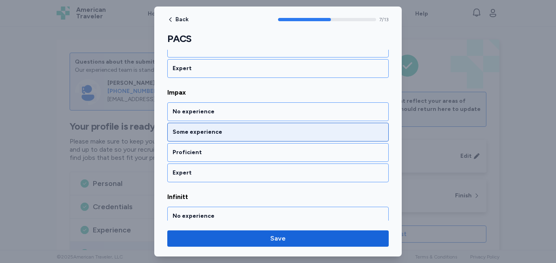
click at [308, 129] on div "Some experience" at bounding box center [278, 132] width 211 height 8
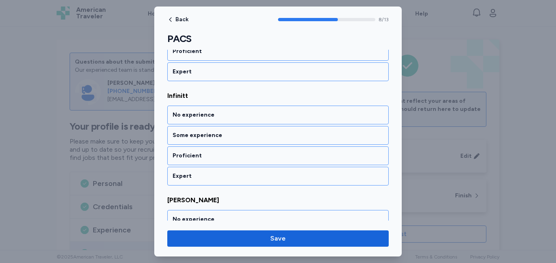
scroll to position [916, 0]
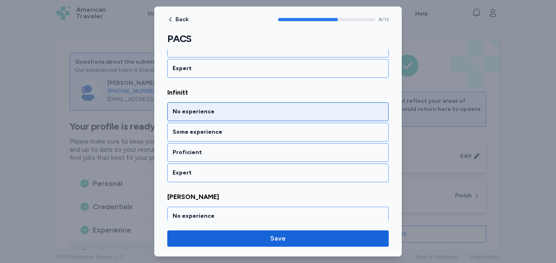
click at [308, 113] on div "No experience" at bounding box center [278, 112] width 211 height 8
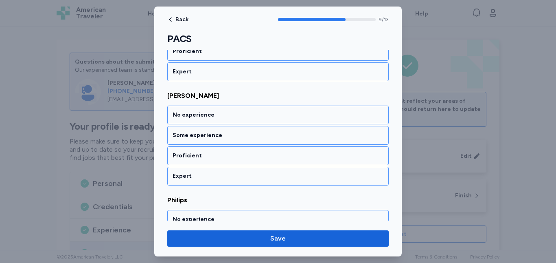
scroll to position [1020, 0]
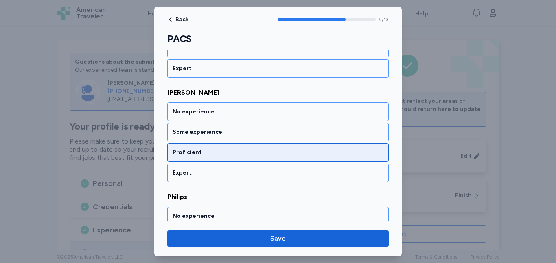
click at [306, 153] on div "Proficient" at bounding box center [278, 152] width 211 height 8
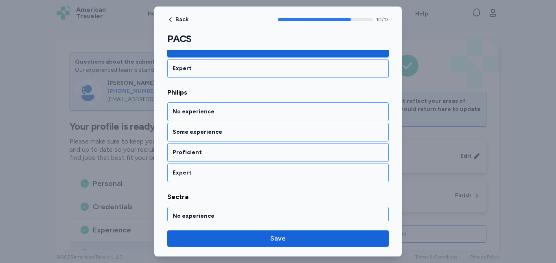
click at [306, 153] on div "Proficient" at bounding box center [278, 152] width 211 height 8
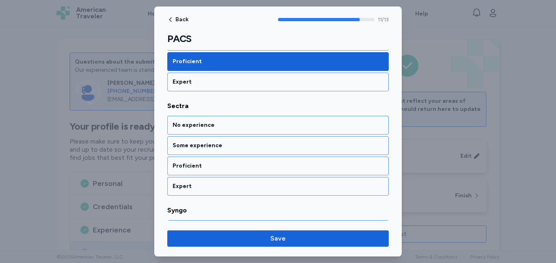
scroll to position [1229, 0]
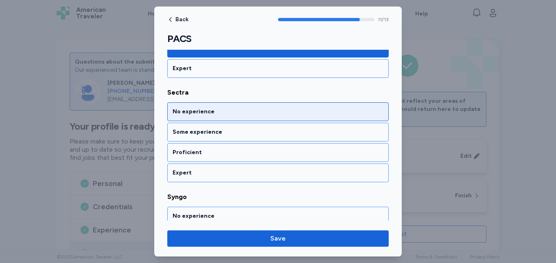
click at [304, 112] on div "No experience" at bounding box center [278, 112] width 211 height 8
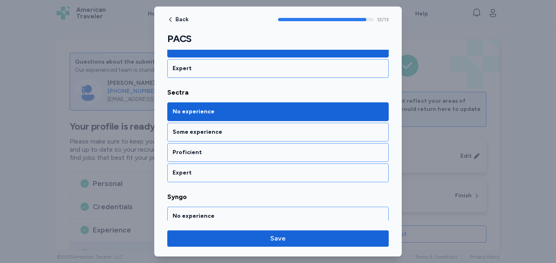
scroll to position [1297, 0]
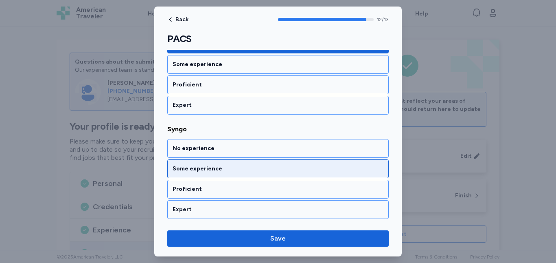
click at [292, 174] on div "Some experience" at bounding box center [278, 168] width 222 height 19
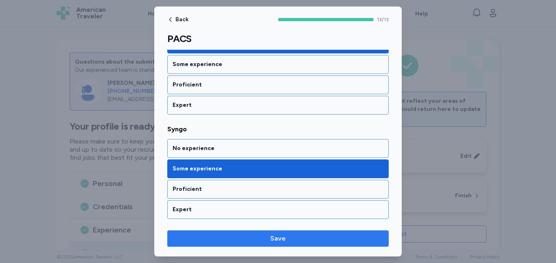
click at [282, 237] on span "Save" at bounding box center [277, 238] width 15 height 10
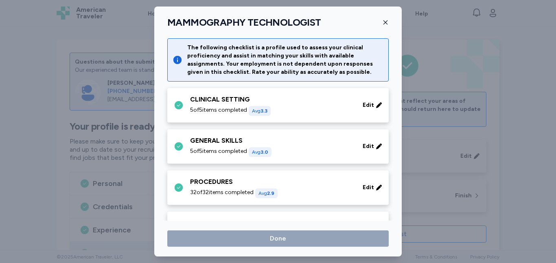
scroll to position [318, 0]
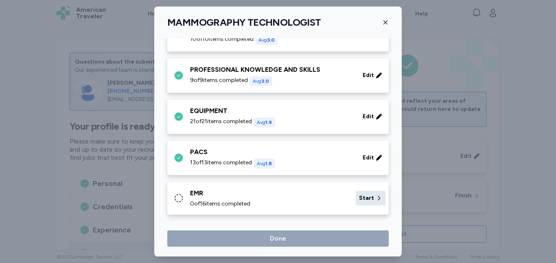
click at [359, 195] on span "Start" at bounding box center [366, 198] width 15 height 8
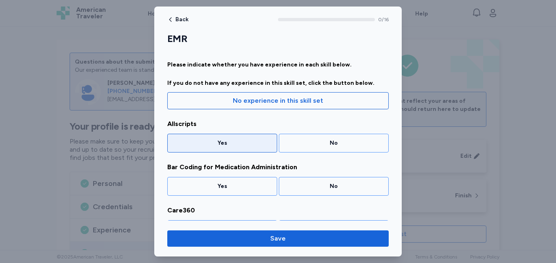
click at [238, 140] on div "Yes" at bounding box center [222, 143] width 99 height 8
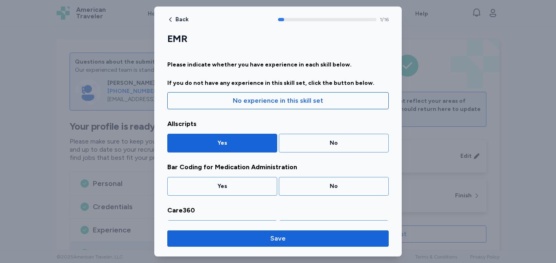
scroll to position [44, 0]
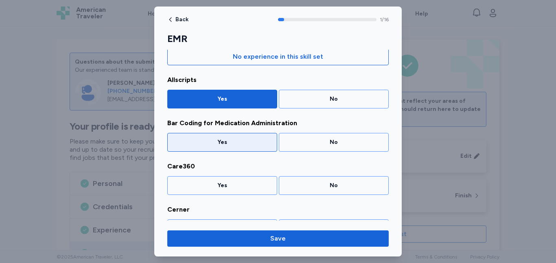
click at [242, 140] on div "Yes" at bounding box center [222, 142] width 99 height 8
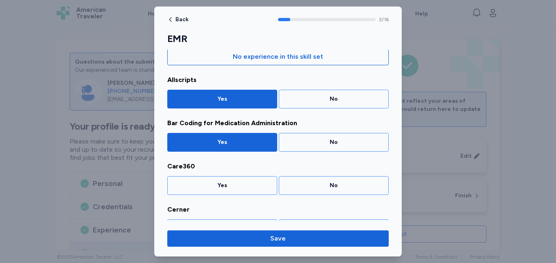
scroll to position [87, 0]
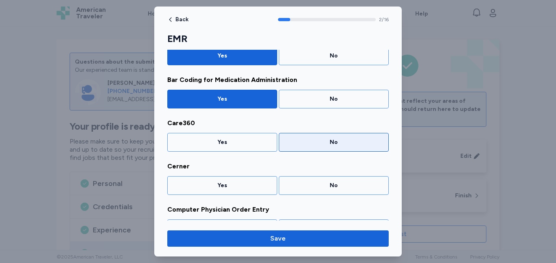
click at [294, 141] on div "No" at bounding box center [333, 142] width 99 height 8
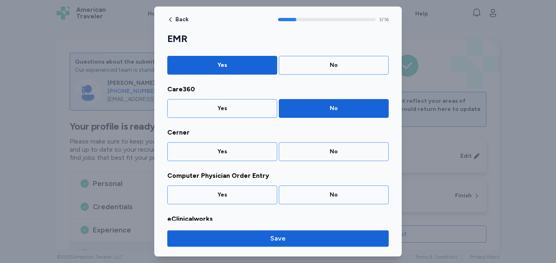
scroll to position [130, 0]
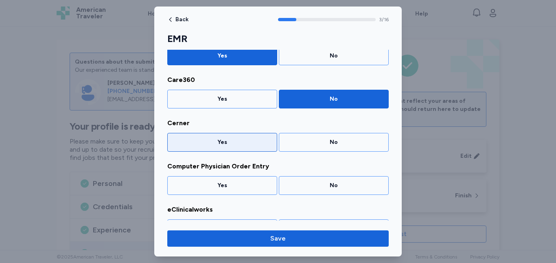
click at [251, 146] on div "Yes" at bounding box center [222, 142] width 99 height 8
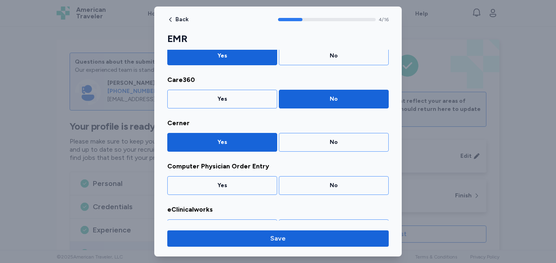
scroll to position [174, 0]
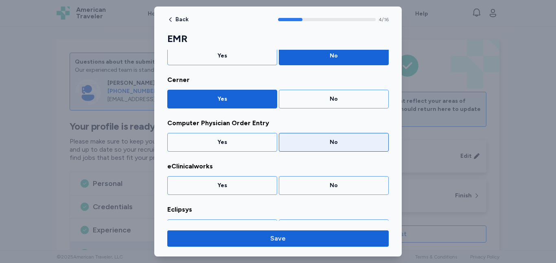
click at [300, 144] on div "No" at bounding box center [333, 142] width 99 height 8
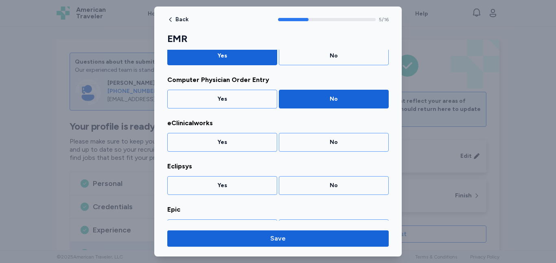
click at [300, 144] on div "No" at bounding box center [333, 142] width 99 height 8
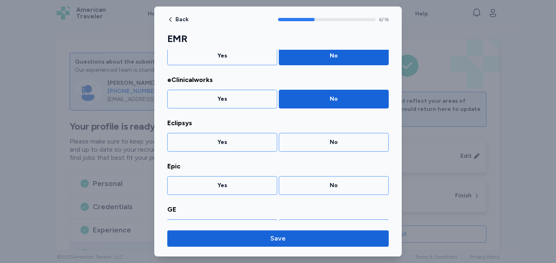
click at [300, 144] on div "No" at bounding box center [333, 142] width 99 height 8
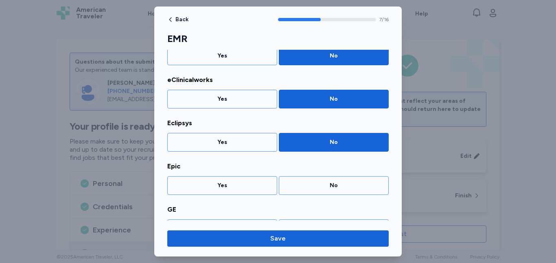
scroll to position [303, 0]
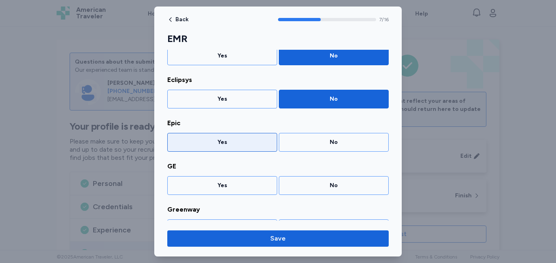
click at [249, 144] on div "Yes" at bounding box center [222, 142] width 99 height 8
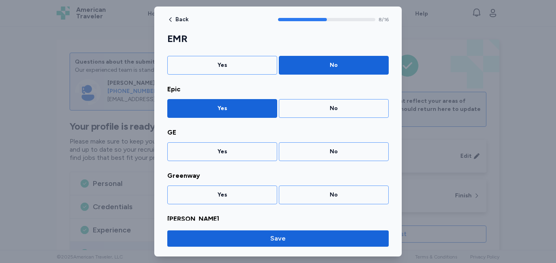
scroll to position [346, 0]
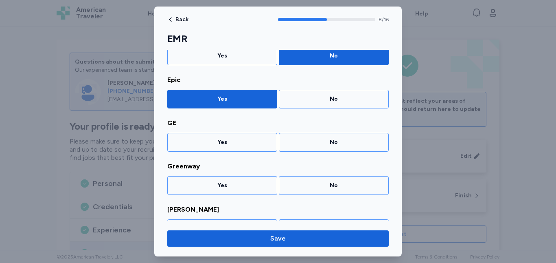
click at [249, 144] on div "Yes" at bounding box center [222, 142] width 99 height 8
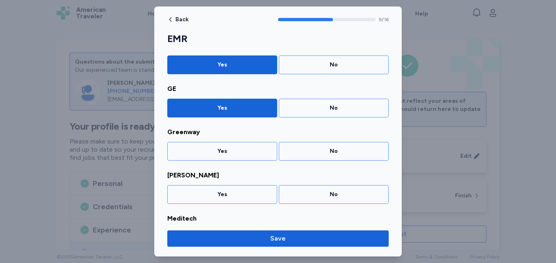
scroll to position [389, 0]
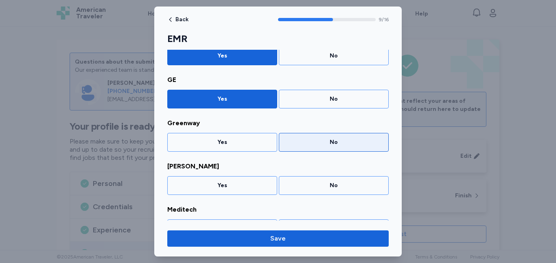
click at [295, 147] on div "No" at bounding box center [334, 142] width 110 height 19
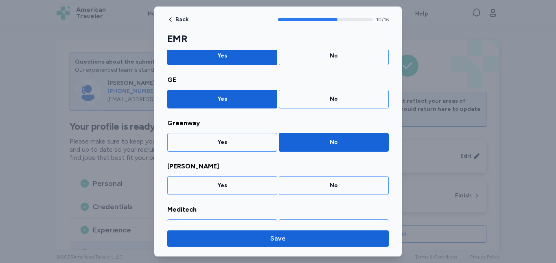
scroll to position [433, 0]
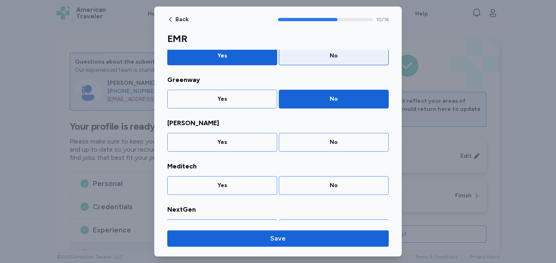
click at [320, 64] on div "No" at bounding box center [334, 55] width 110 height 19
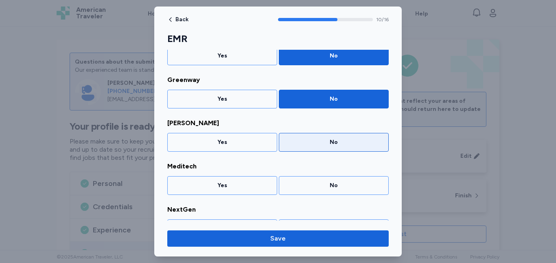
click at [302, 143] on div "No" at bounding box center [333, 142] width 99 height 8
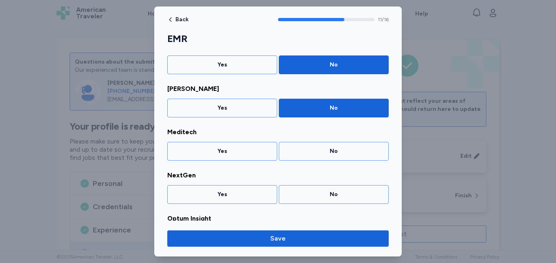
scroll to position [476, 0]
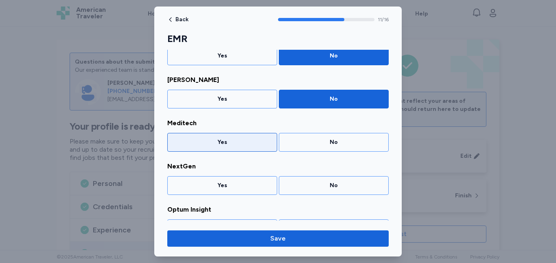
click at [254, 139] on div "Yes" at bounding box center [222, 142] width 99 height 8
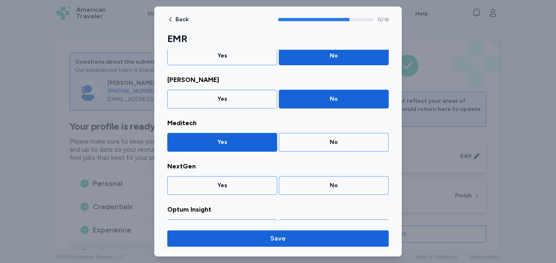
scroll to position [519, 0]
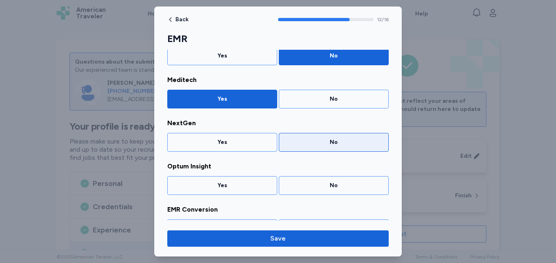
click at [290, 139] on div "No" at bounding box center [333, 142] width 99 height 8
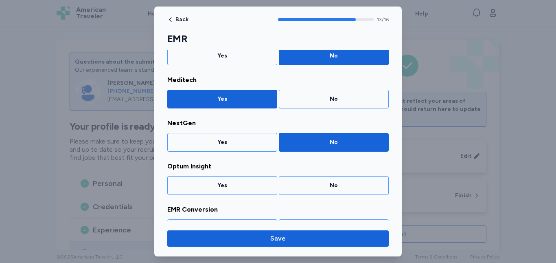
scroll to position [562, 0]
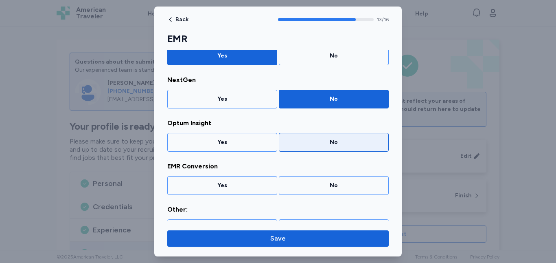
click at [302, 146] on div "No" at bounding box center [334, 142] width 110 height 19
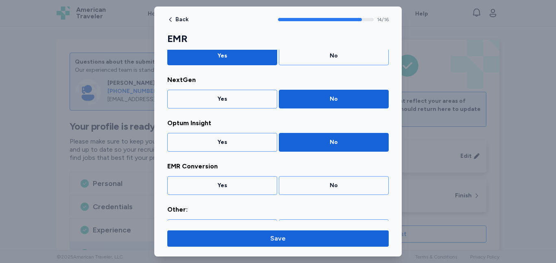
scroll to position [581, 0]
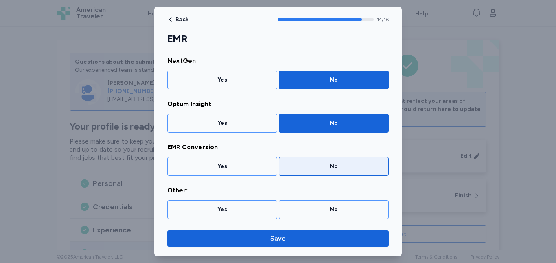
click at [300, 166] on div "No" at bounding box center [333, 166] width 99 height 8
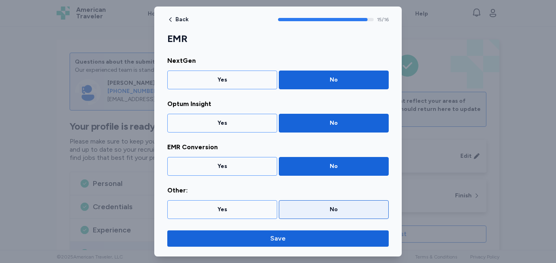
click at [303, 208] on div "No" at bounding box center [333, 209] width 99 height 8
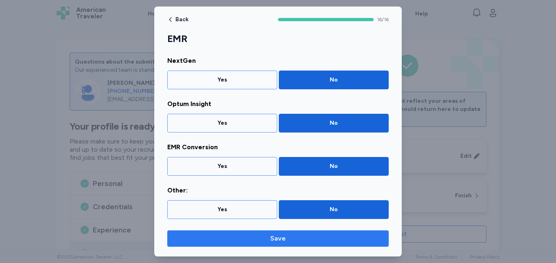
click at [302, 237] on span "Save" at bounding box center [278, 238] width 209 height 10
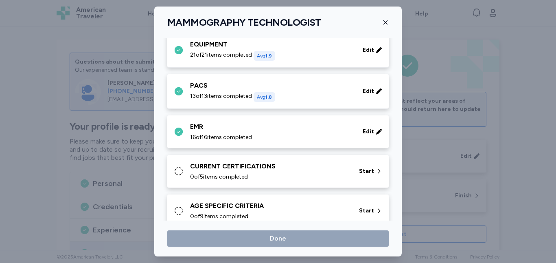
scroll to position [399, 0]
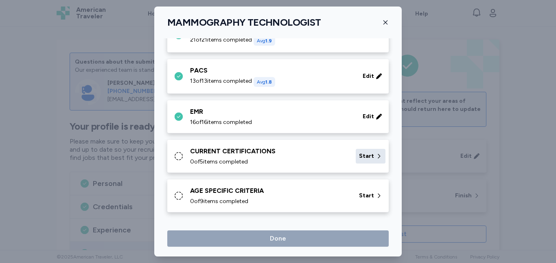
click at [365, 151] on div "Start" at bounding box center [371, 156] width 30 height 15
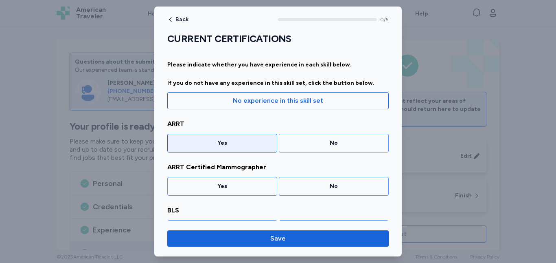
click at [248, 147] on div "Yes" at bounding box center [222, 143] width 110 height 19
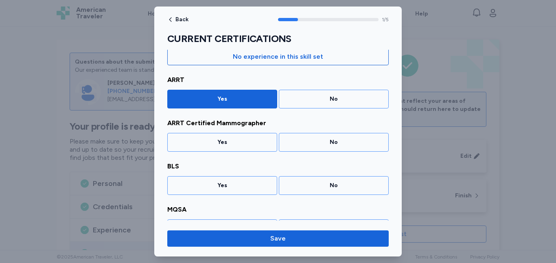
click at [248, 147] on div "Yes" at bounding box center [222, 142] width 110 height 19
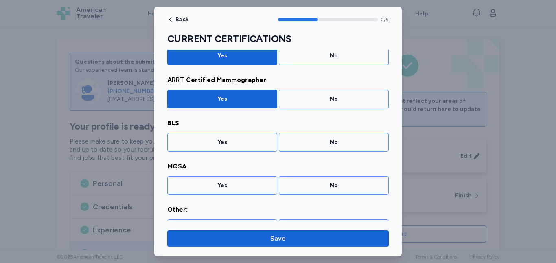
click at [248, 147] on div "Yes" at bounding box center [222, 142] width 110 height 19
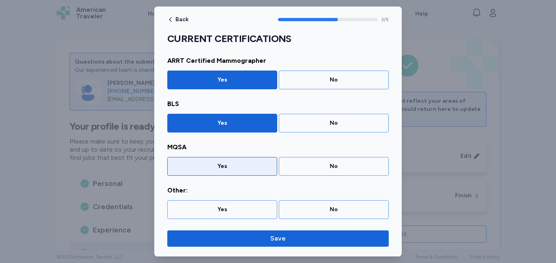
click at [246, 170] on div "Yes" at bounding box center [222, 166] width 99 height 8
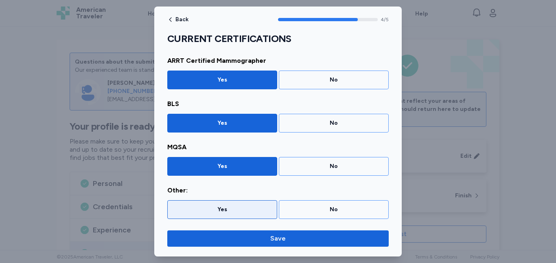
click at [255, 206] on div "Yes" at bounding box center [222, 209] width 99 height 8
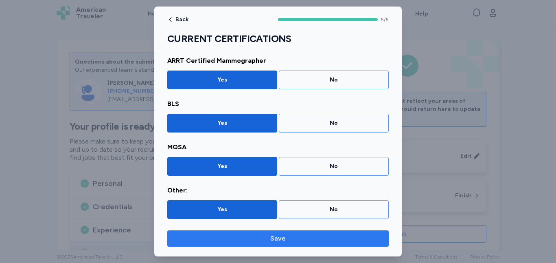
click at [275, 237] on span "Save" at bounding box center [277, 238] width 15 height 10
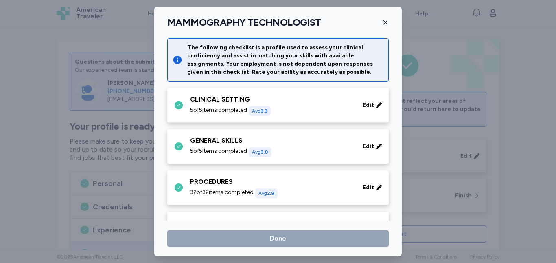
scroll to position [399, 0]
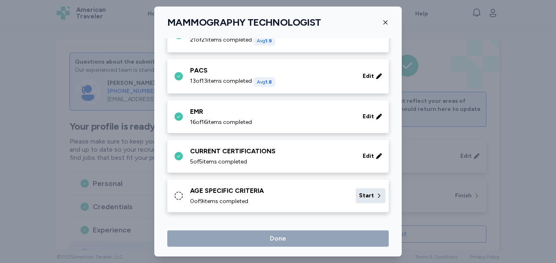
click at [365, 195] on span "Start" at bounding box center [366, 195] width 15 height 8
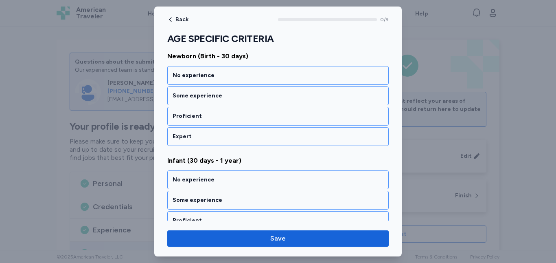
scroll to position [70, 0]
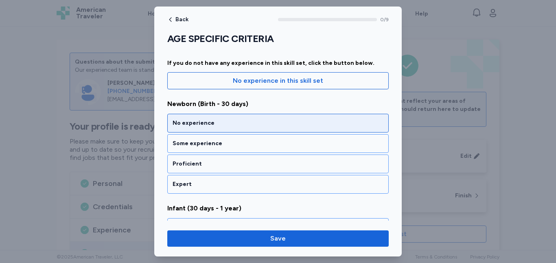
click at [289, 119] on div "No experience" at bounding box center [278, 123] width 211 height 8
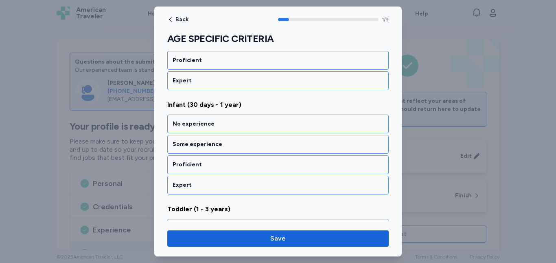
scroll to position [186, 0]
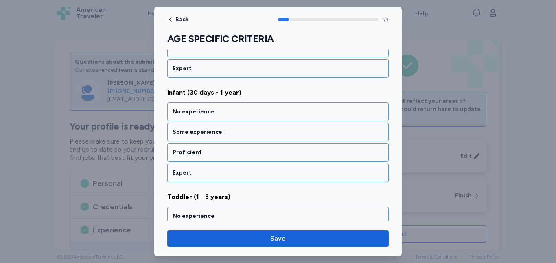
click at [289, 119] on div "No experience" at bounding box center [278, 111] width 222 height 19
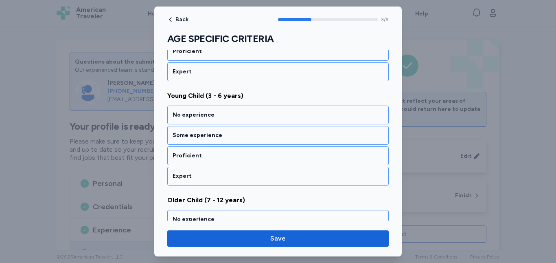
scroll to position [395, 0]
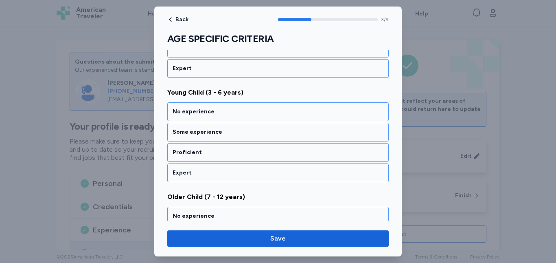
click at [289, 119] on div "No experience" at bounding box center [278, 111] width 222 height 19
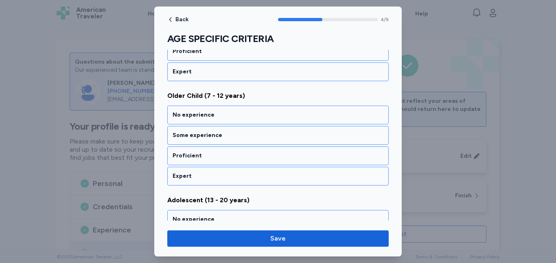
scroll to position [499, 0]
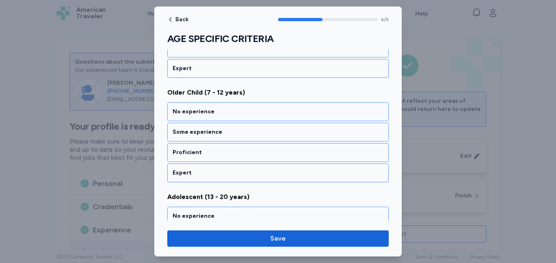
click at [289, 119] on div "No experience" at bounding box center [278, 111] width 222 height 19
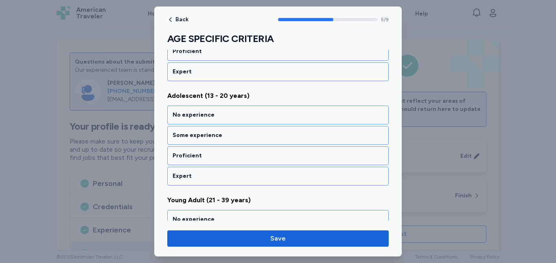
scroll to position [603, 0]
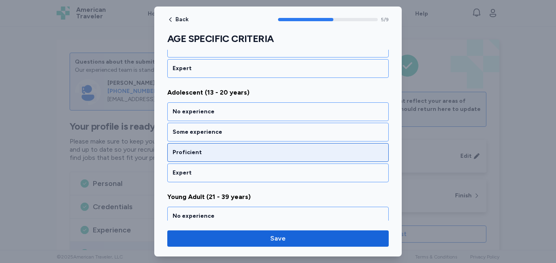
click at [284, 152] on div "Proficient" at bounding box center [278, 152] width 211 height 8
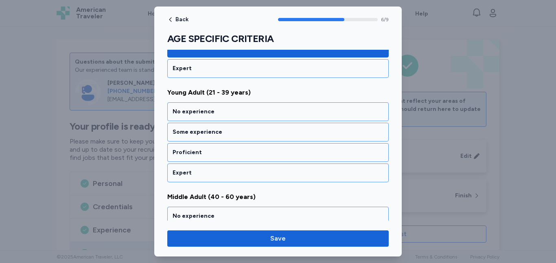
click at [284, 152] on div "Proficient" at bounding box center [278, 152] width 211 height 8
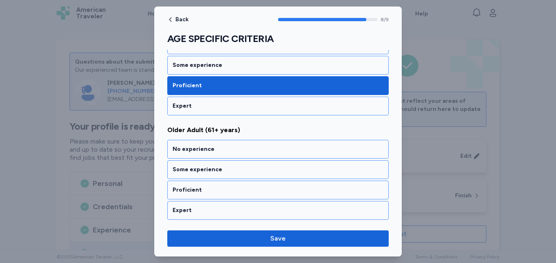
scroll to position [879, 0]
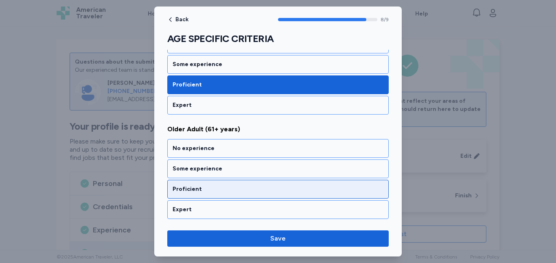
click at [282, 188] on div "Proficient" at bounding box center [278, 189] width 211 height 8
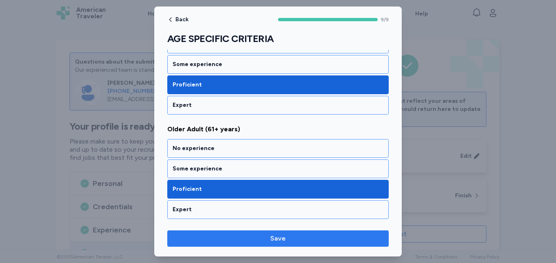
click at [279, 238] on span "Save" at bounding box center [277, 238] width 15 height 10
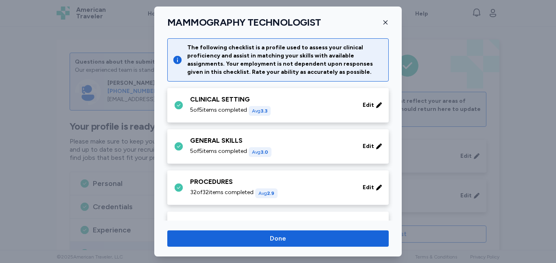
scroll to position [399, 0]
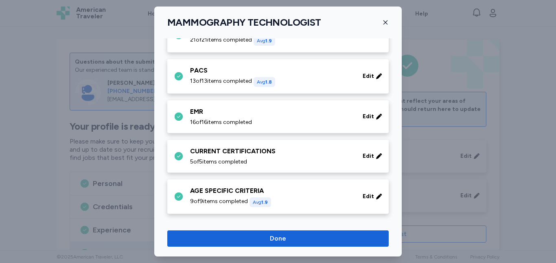
click at [279, 238] on span "Done" at bounding box center [278, 238] width 16 height 10
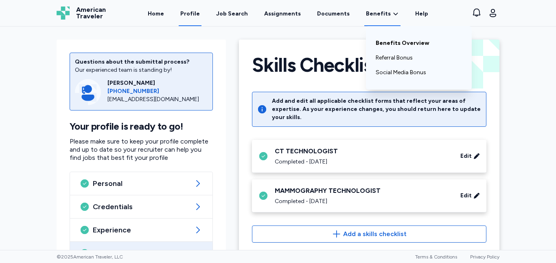
click at [402, 42] on link "Benefits Overview" at bounding box center [419, 43] width 86 height 15
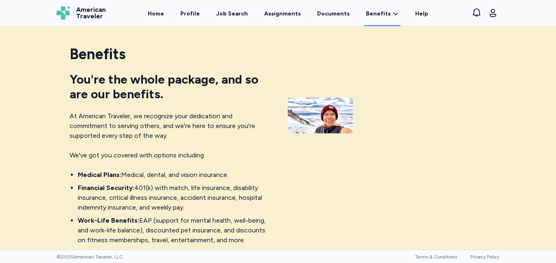
click at [256, 173] on plans "Medical Plans: Medical, dental, and vision insurance." at bounding box center [173, 175] width 191 height 10
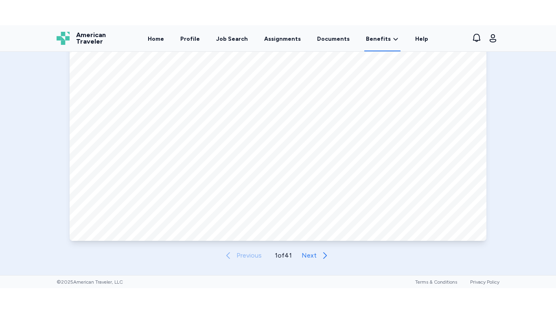
scroll to position [375, 0]
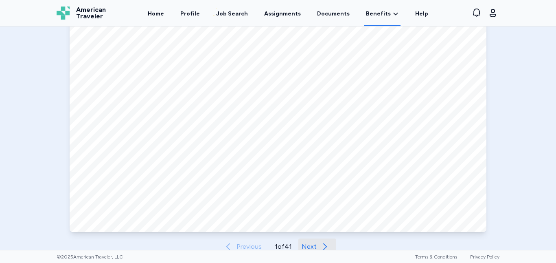
click at [320, 244] on icon at bounding box center [325, 247] width 10 height 10
click at [321, 244] on icon at bounding box center [326, 247] width 10 height 10
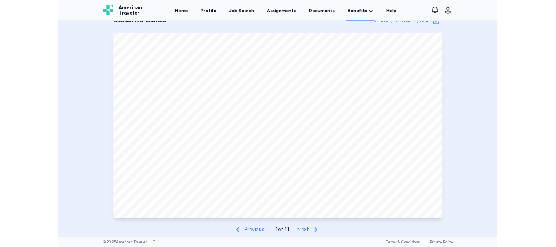
scroll to position [335, 0]
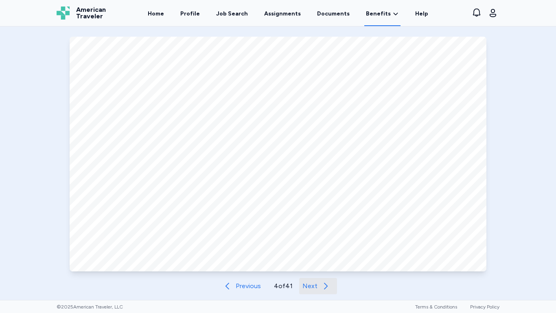
click at [321, 262] on icon at bounding box center [326, 286] width 10 height 10
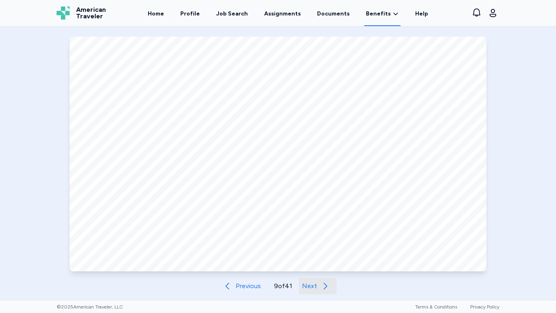
click at [321, 262] on icon at bounding box center [326, 286] width 10 height 10
click at [319, 262] on button "Next" at bounding box center [320, 286] width 38 height 16
click at [321, 262] on icon at bounding box center [326, 286] width 10 height 10
click at [322, 262] on icon at bounding box center [327, 286] width 10 height 10
click at [235, 262] on span "Previous" at bounding box center [247, 286] width 25 height 10
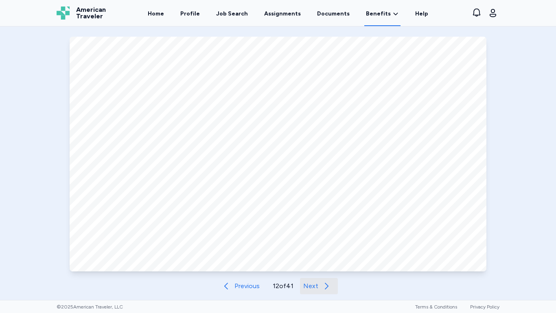
click at [312, 262] on span "Next" at bounding box center [310, 286] width 15 height 10
click at [312, 262] on span "Next" at bounding box center [311, 286] width 15 height 10
click at [322, 262] on icon at bounding box center [327, 286] width 10 height 10
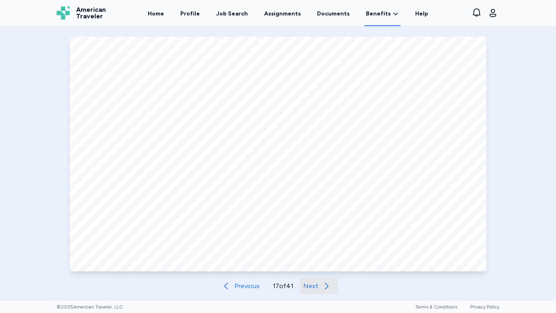
click at [322, 262] on icon at bounding box center [327, 286] width 10 height 10
click at [323, 262] on icon at bounding box center [328, 286] width 10 height 10
click at [322, 262] on icon at bounding box center [327, 286] width 10 height 10
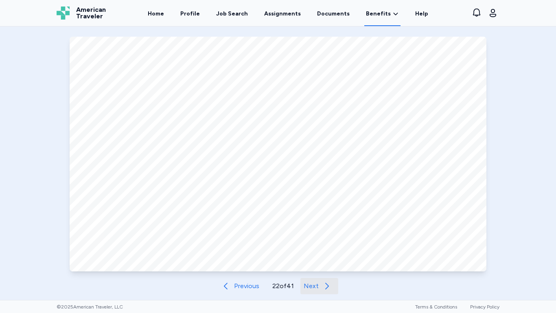
click at [322, 262] on icon at bounding box center [327, 286] width 10 height 10
click at [238, 262] on span "Previous" at bounding box center [246, 286] width 25 height 10
click at [317, 262] on button "Next" at bounding box center [320, 286] width 38 height 16
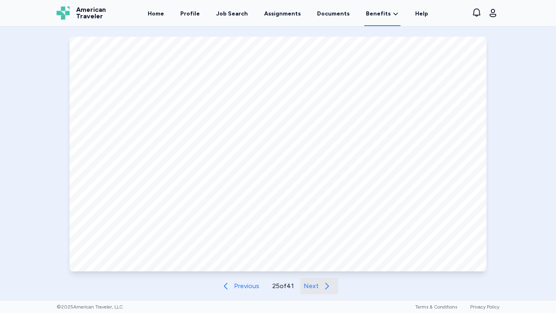
click at [317, 262] on button "Next" at bounding box center [320, 286] width 38 height 16
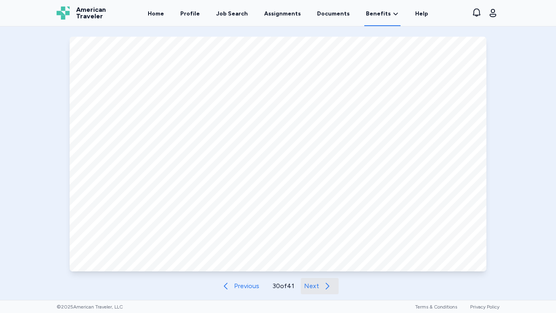
click at [317, 262] on button "Next" at bounding box center [320, 286] width 38 height 16
click at [317, 262] on button "Next" at bounding box center [319, 286] width 38 height 16
click at [317, 262] on button "Next" at bounding box center [320, 286] width 38 height 16
click at [324, 262] on icon at bounding box center [328, 286] width 10 height 10
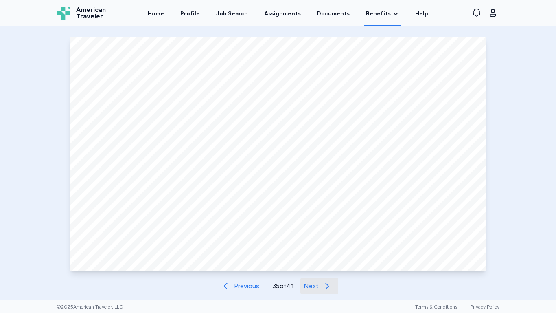
click at [322, 262] on icon at bounding box center [327, 286] width 10 height 10
click at [323, 262] on icon at bounding box center [328, 286] width 10 height 10
click at [315, 262] on span "Next" at bounding box center [311, 286] width 15 height 10
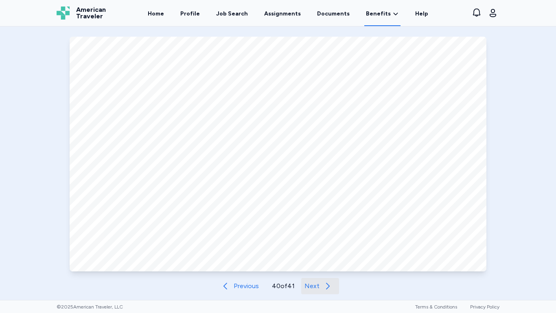
click at [315, 262] on span "Next" at bounding box center [312, 286] width 15 height 10
click at [245, 262] on span "Previous" at bounding box center [246, 286] width 25 height 10
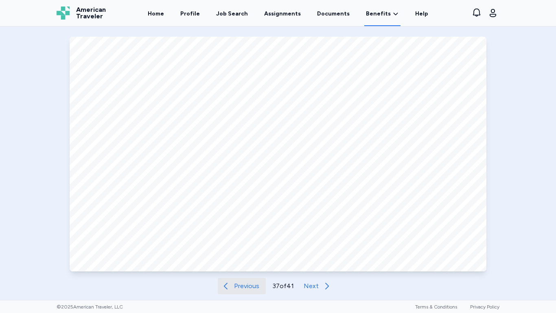
click at [245, 262] on span "Previous" at bounding box center [246, 286] width 25 height 10
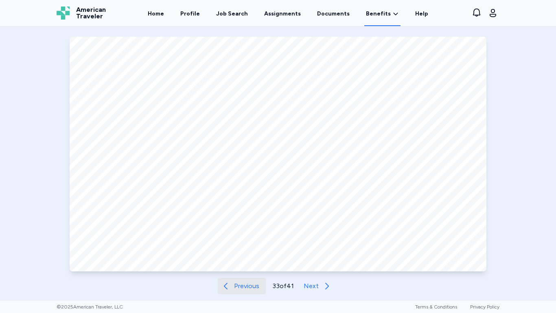
click at [245, 262] on span "Previous" at bounding box center [246, 286] width 25 height 10
click at [245, 262] on span "Previous" at bounding box center [247, 286] width 25 height 10
click at [245, 262] on span "Previous" at bounding box center [246, 286] width 25 height 10
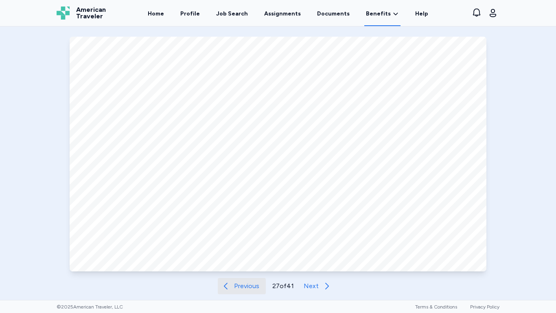
click at [245, 262] on span "Previous" at bounding box center [246, 286] width 25 height 10
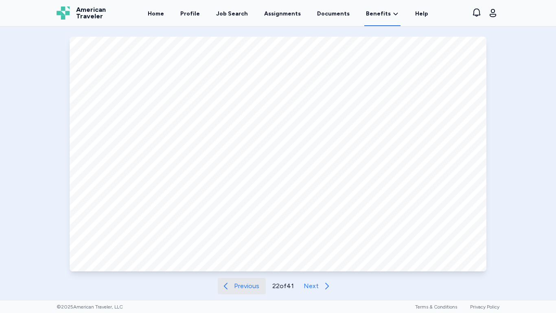
click at [245, 262] on span "Previous" at bounding box center [246, 286] width 25 height 10
click at [245, 262] on span "Previous" at bounding box center [247, 286] width 25 height 10
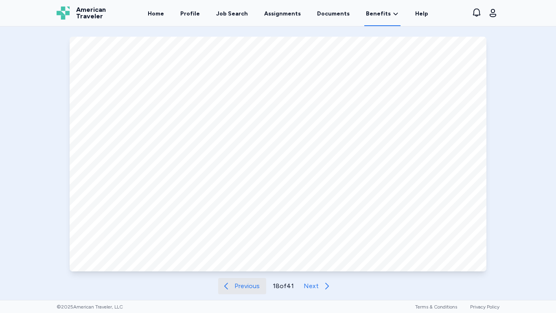
click at [245, 262] on span "Previous" at bounding box center [247, 286] width 25 height 10
click at [245, 262] on span "Previous" at bounding box center [246, 286] width 25 height 10
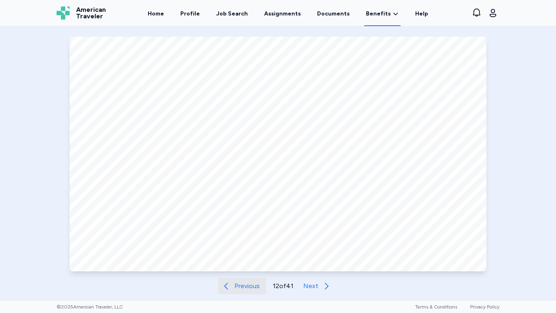
click at [245, 262] on span "Previous" at bounding box center [247, 286] width 25 height 10
click at [245, 262] on span "Previous" at bounding box center [248, 286] width 25 height 10
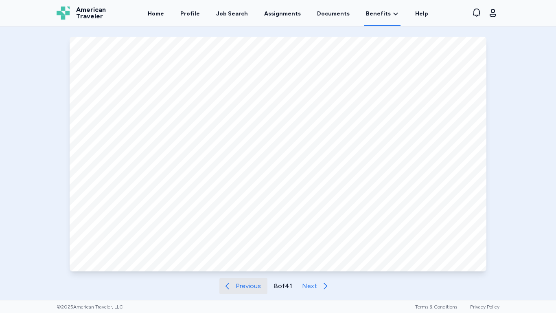
click at [245, 262] on span "Previous" at bounding box center [248, 286] width 25 height 10
click at [315, 262] on button "Next" at bounding box center [318, 286] width 38 height 16
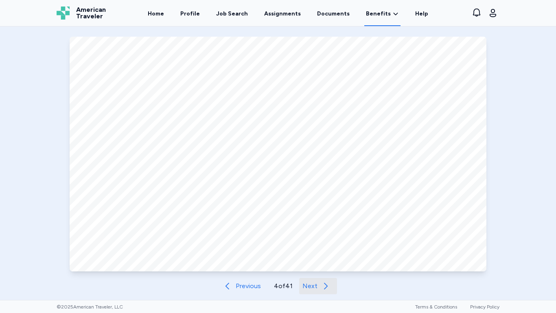
click at [315, 262] on button "Next" at bounding box center [318, 286] width 38 height 16
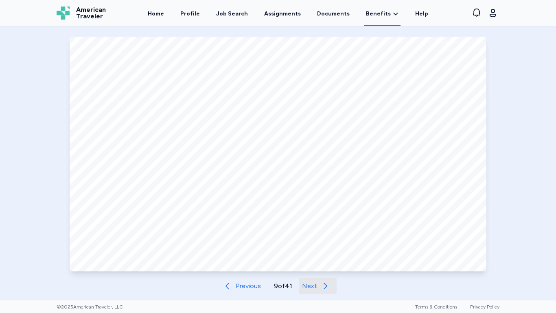
click at [314, 262] on span "Next" at bounding box center [309, 286] width 15 height 10
click at [314, 262] on span "Next" at bounding box center [311, 286] width 15 height 10
click at [314, 262] on span "Next" at bounding box center [310, 286] width 15 height 10
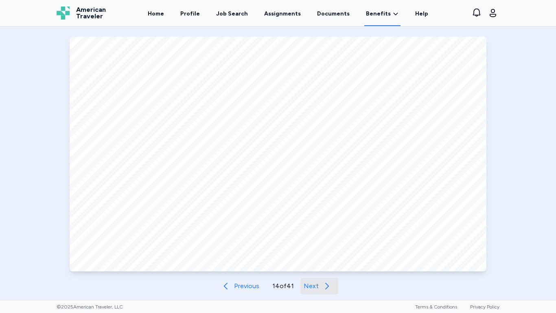
click at [314, 262] on span "Next" at bounding box center [311, 286] width 15 height 10
click at [314, 262] on span "Next" at bounding box center [310, 286] width 15 height 10
click at [314, 262] on span "Next" at bounding box center [311, 286] width 15 height 10
